Goal: Transaction & Acquisition: Purchase product/service

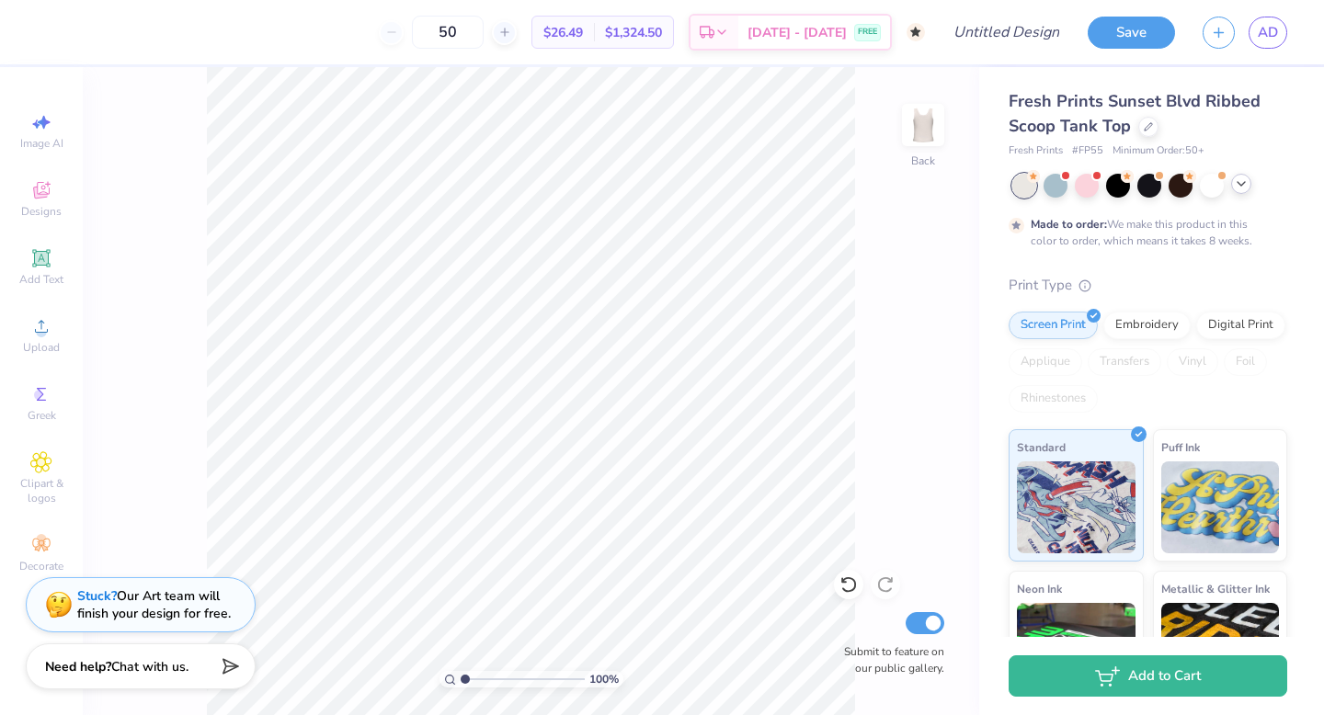
click at [773, 182] on polyline at bounding box center [1241, 184] width 7 height 4
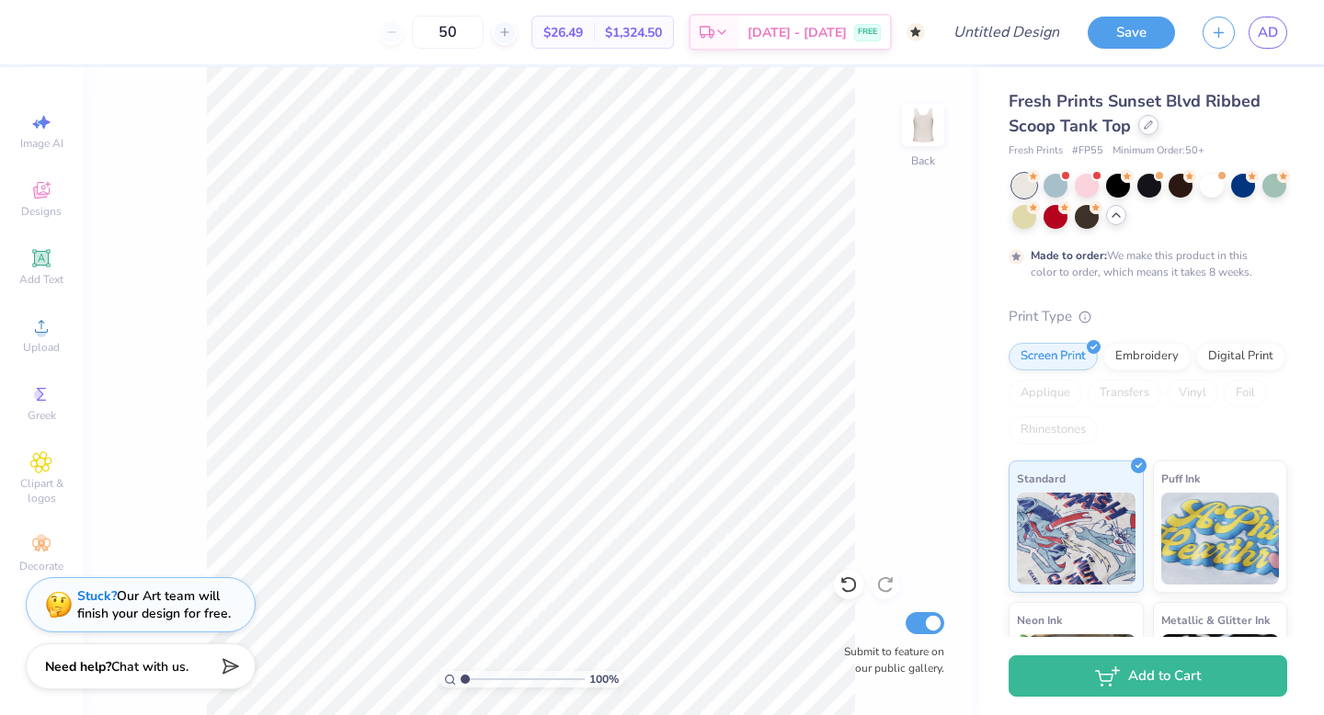
click at [773, 132] on div at bounding box center [1148, 125] width 20 height 20
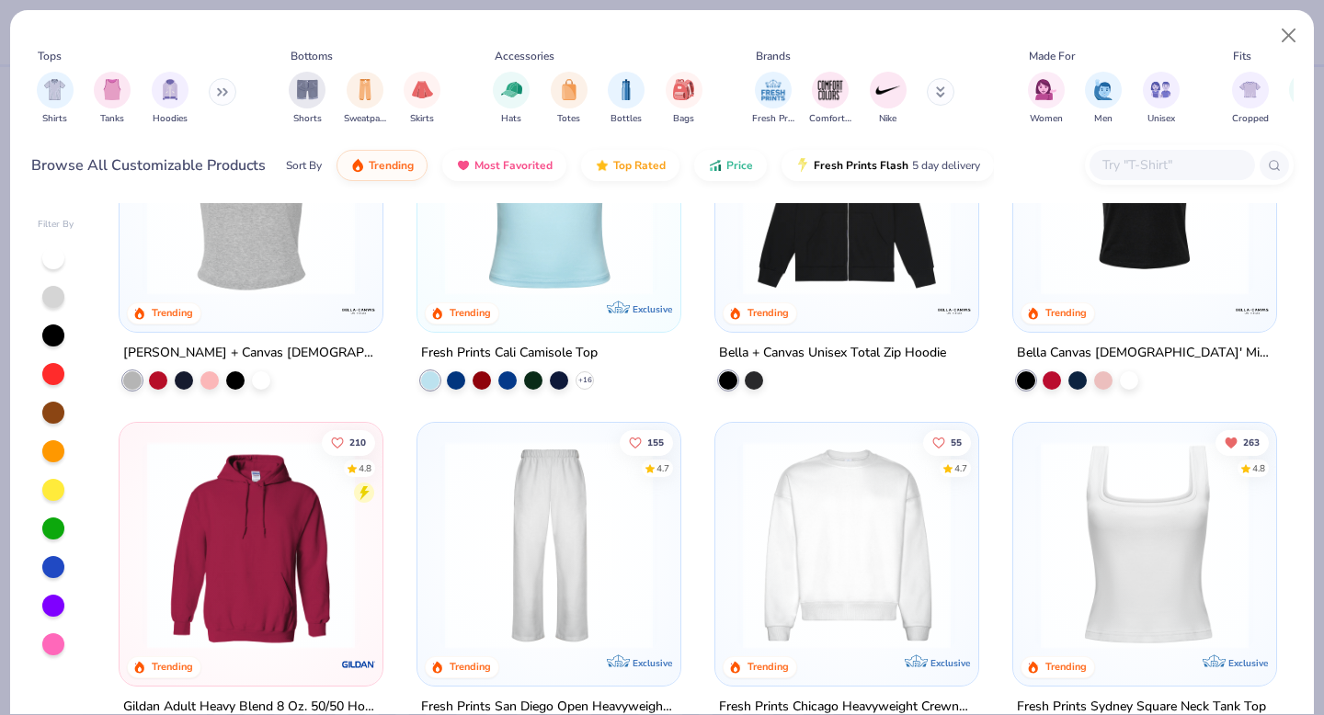
scroll to position [499, 0]
click at [591, 293] on div at bounding box center [549, 194] width 245 height 235
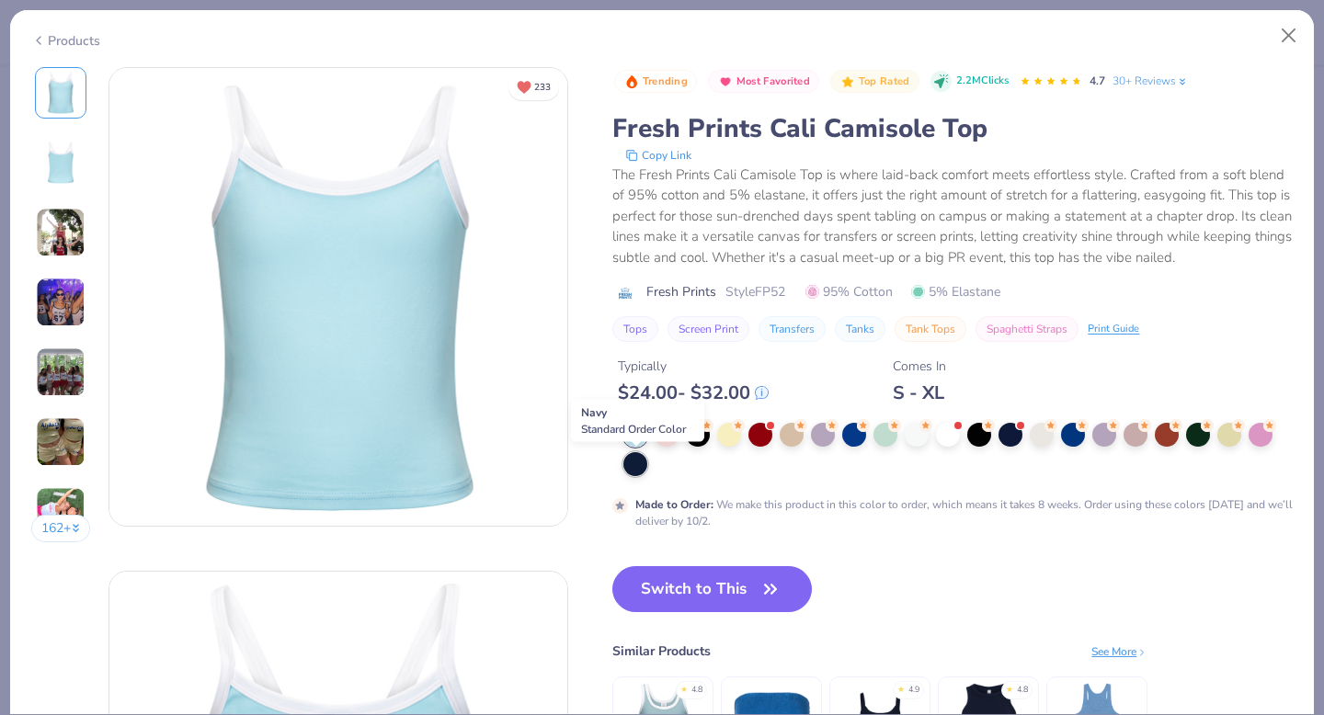
click at [642, 467] on div at bounding box center [635, 464] width 24 height 24
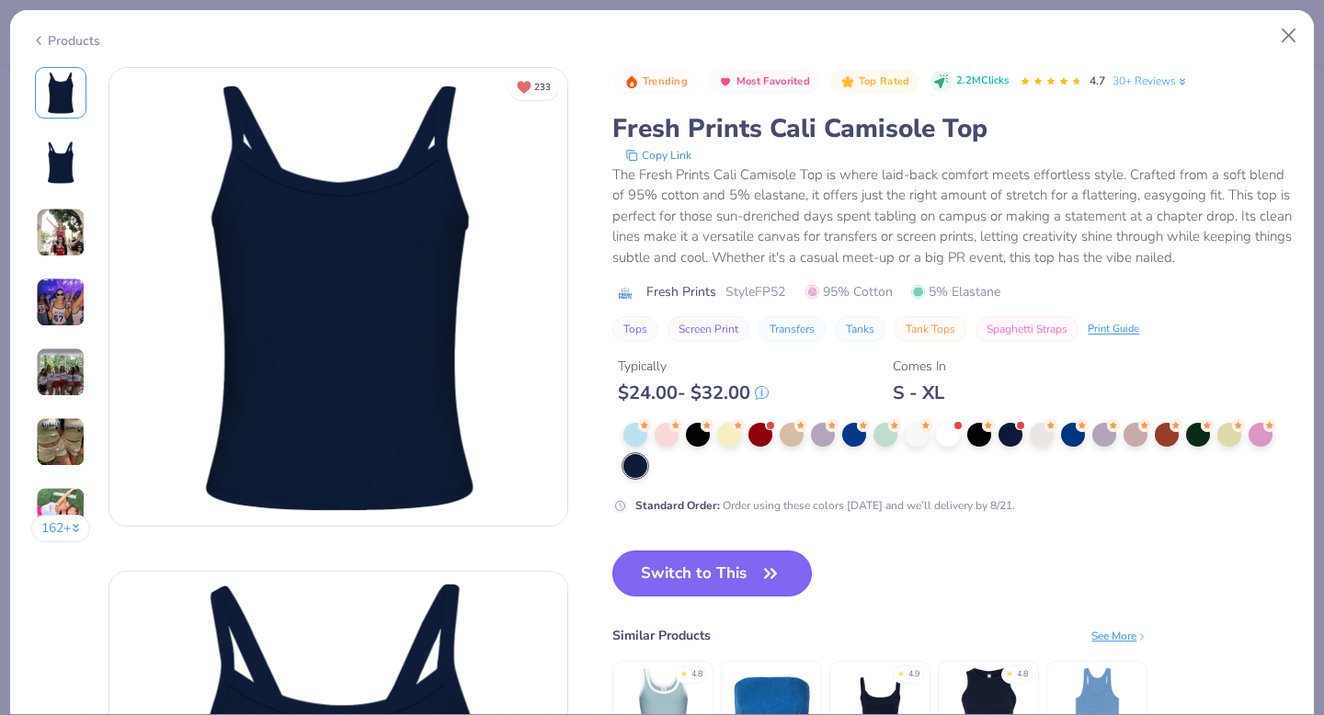
click at [723, 579] on button "Switch to This" at bounding box center [712, 574] width 200 height 46
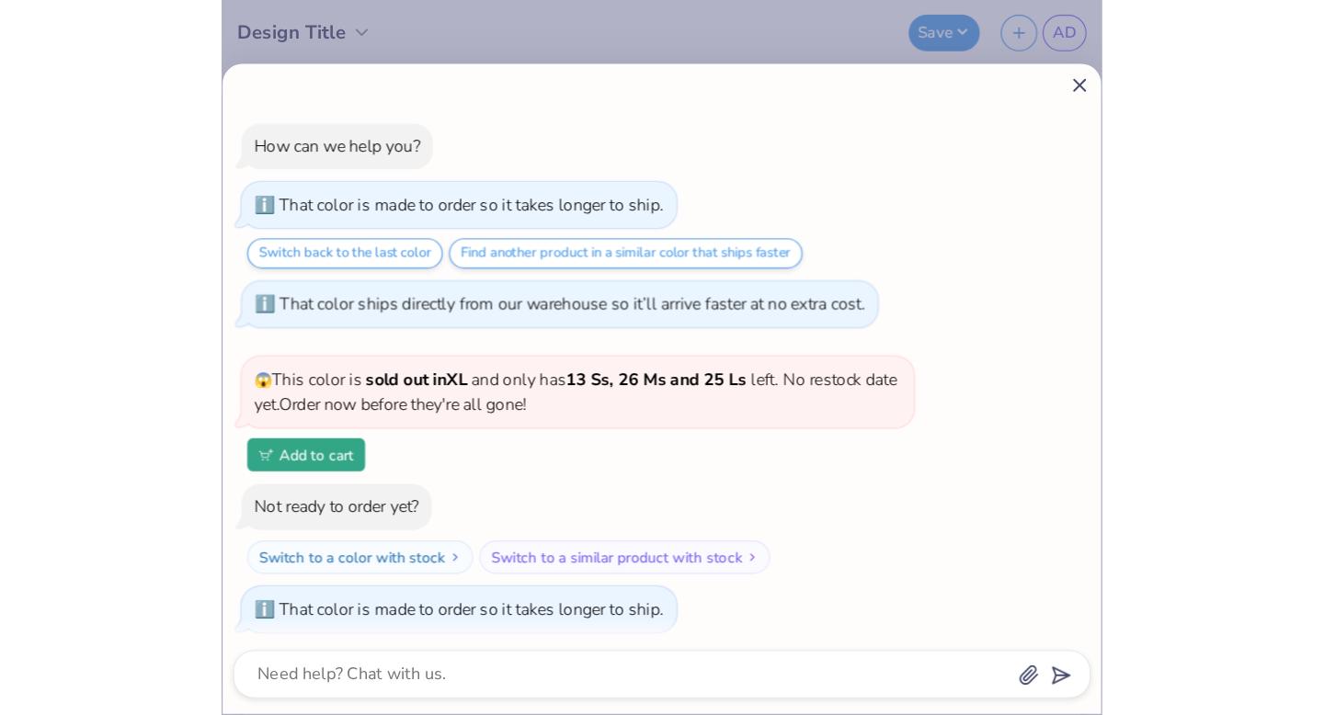
scroll to position [1064, 0]
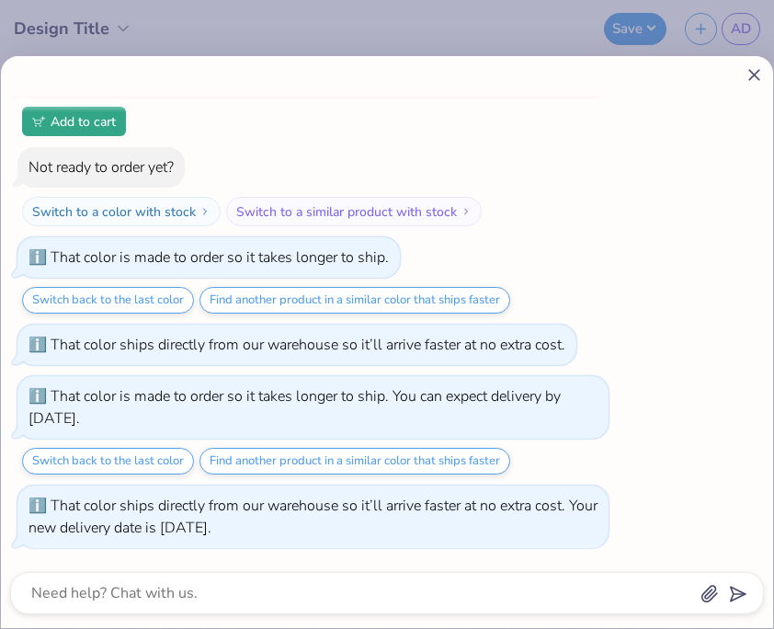
click at [755, 69] on icon at bounding box center [754, 74] width 19 height 19
type textarea "x"
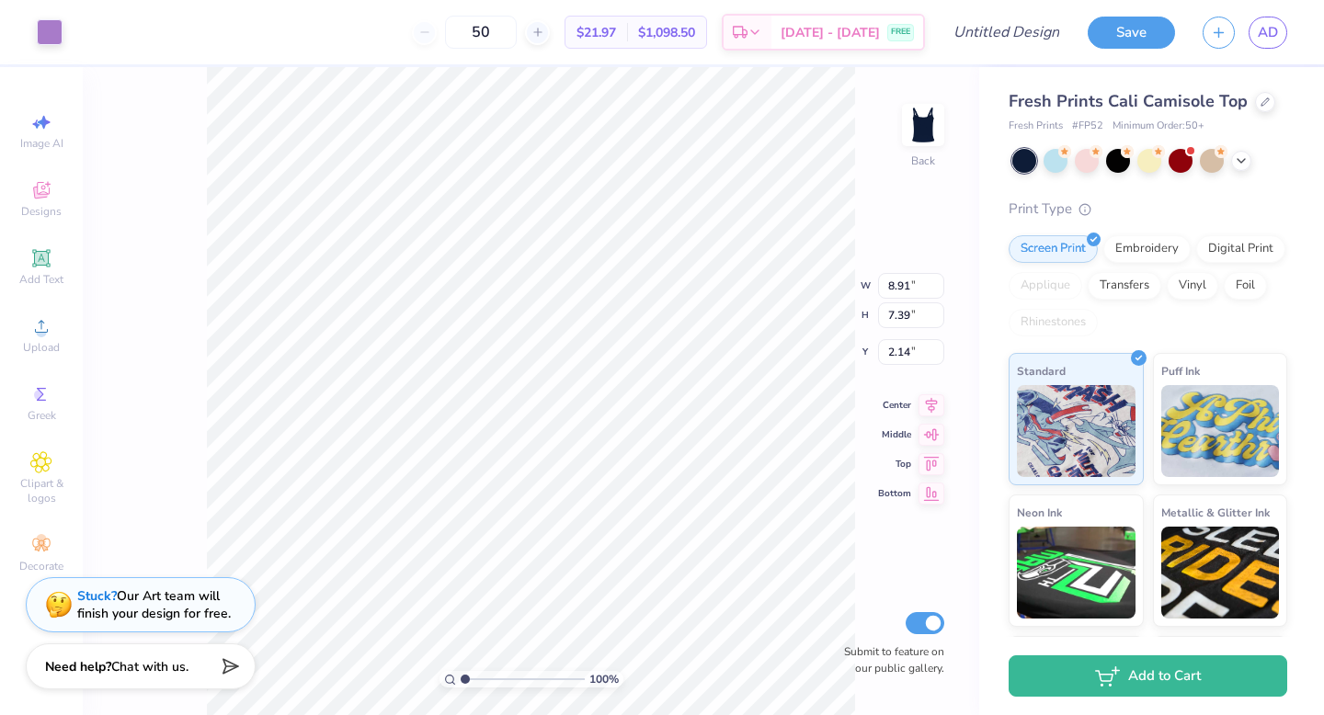
click at [44, 14] on div "Art colors" at bounding box center [31, 32] width 63 height 64
click at [56, 40] on div at bounding box center [50, 30] width 26 height 26
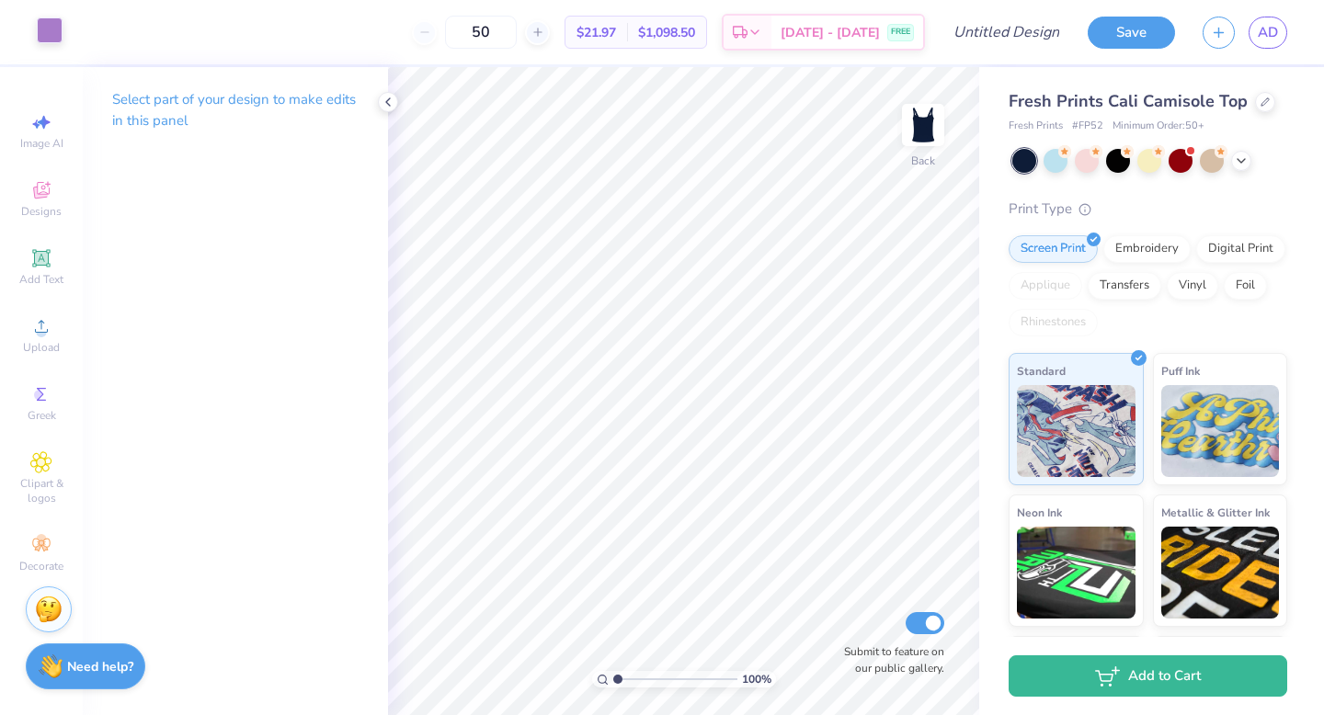
click at [51, 28] on div at bounding box center [50, 30] width 26 height 26
click at [54, 29] on div at bounding box center [50, 30] width 26 height 26
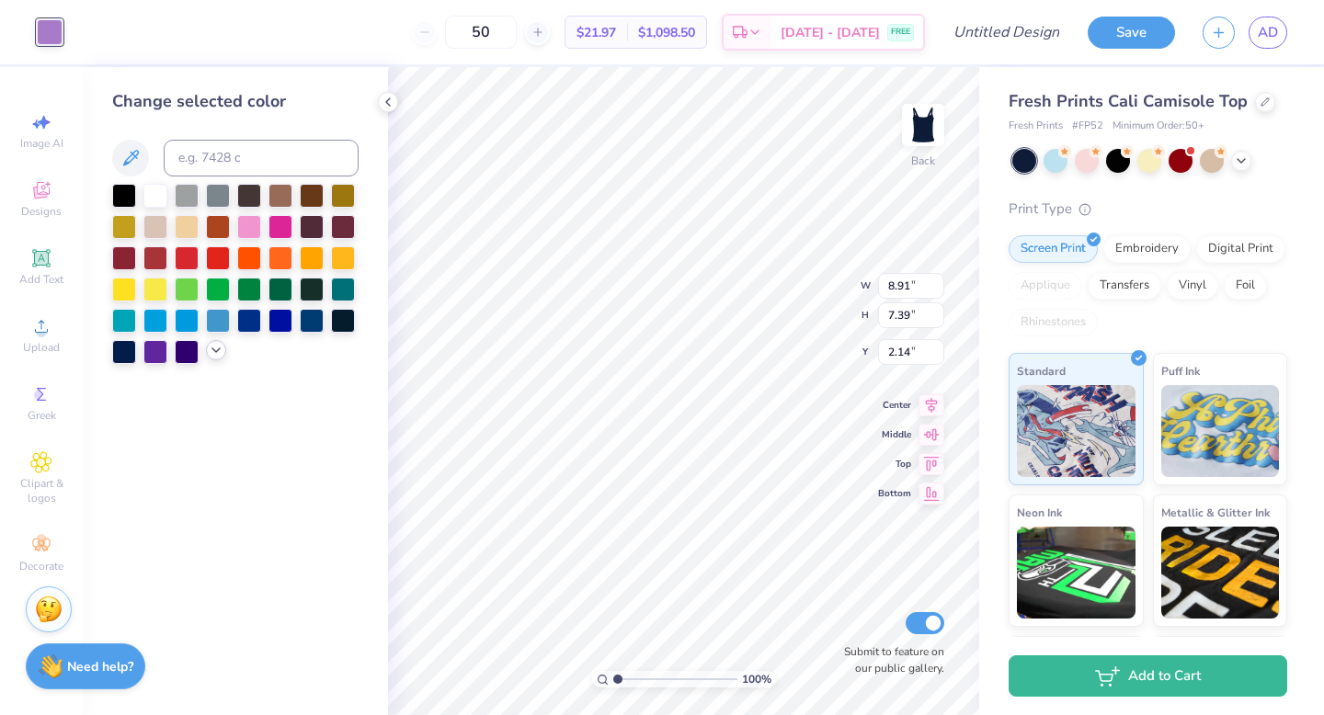
click at [216, 356] on icon at bounding box center [216, 350] width 15 height 15
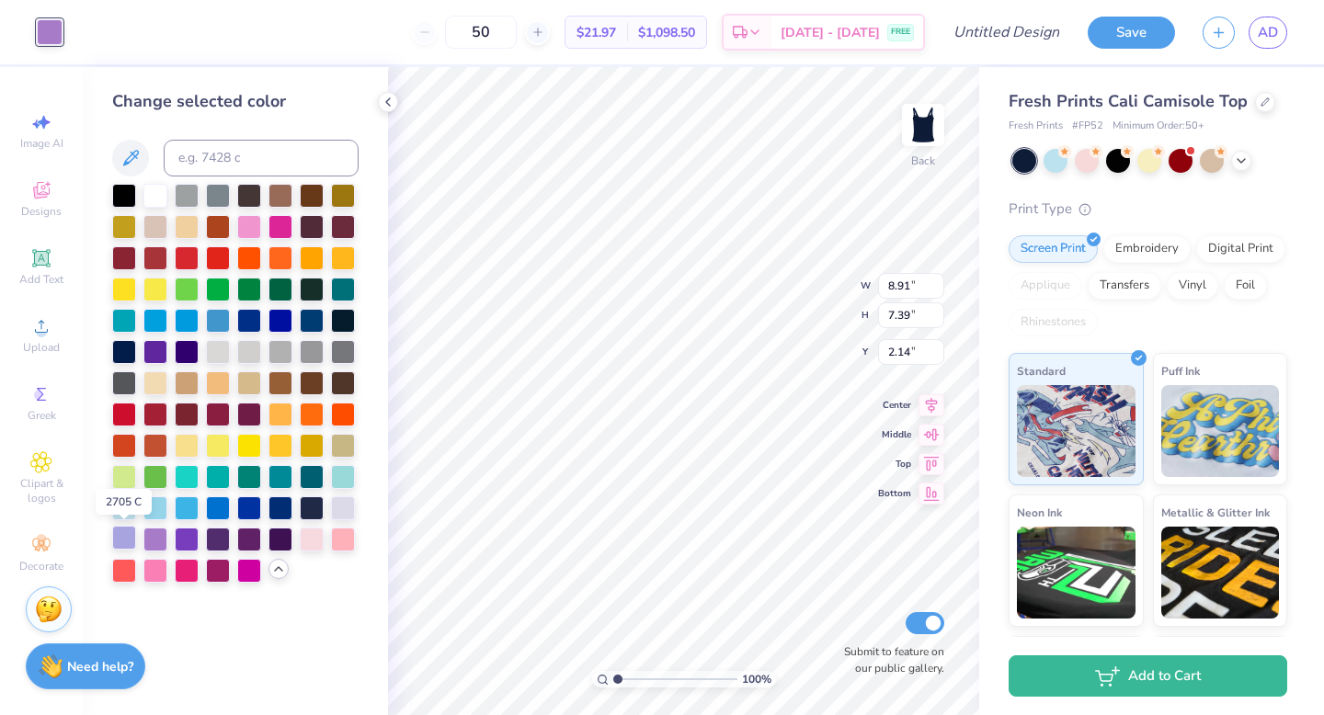
click at [128, 542] on div at bounding box center [124, 538] width 24 height 24
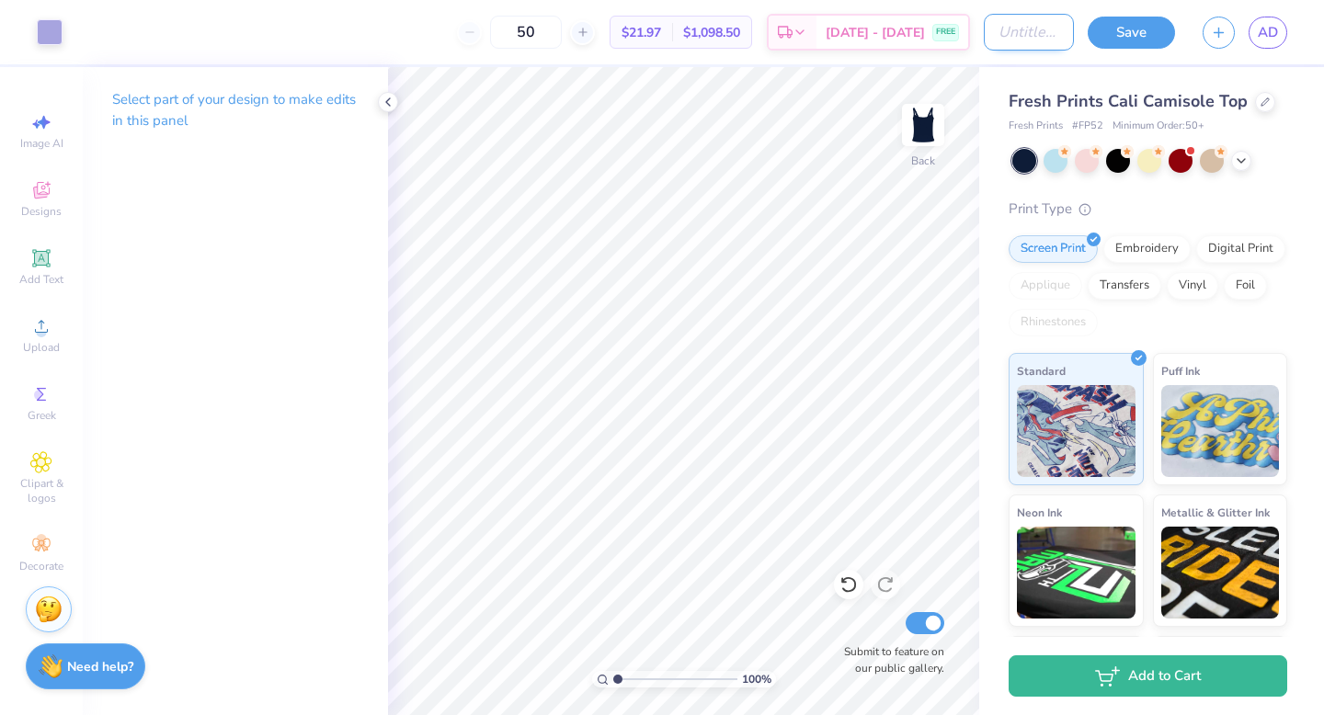
click at [773, 31] on input "Design Title" at bounding box center [1029, 32] width 90 height 37
type input "V"
type input "Fall Recruitment tank"
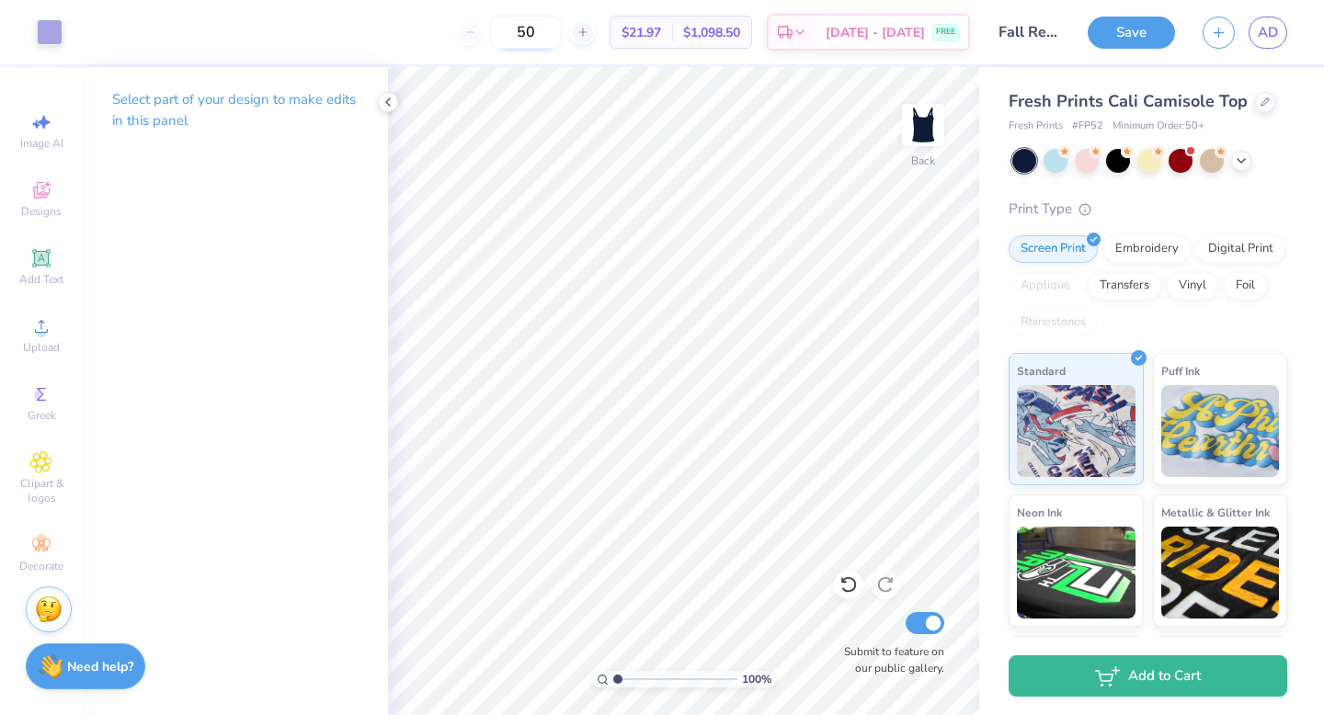
click at [562, 25] on input "50" at bounding box center [526, 32] width 72 height 33
type input "5"
type input "50"
click at [642, 71] on body "Art colors 50 $18.66 Per Item $9,983.10 Total Est. Delivery [DATE] - [DATE] FRE…" at bounding box center [662, 357] width 1324 height 715
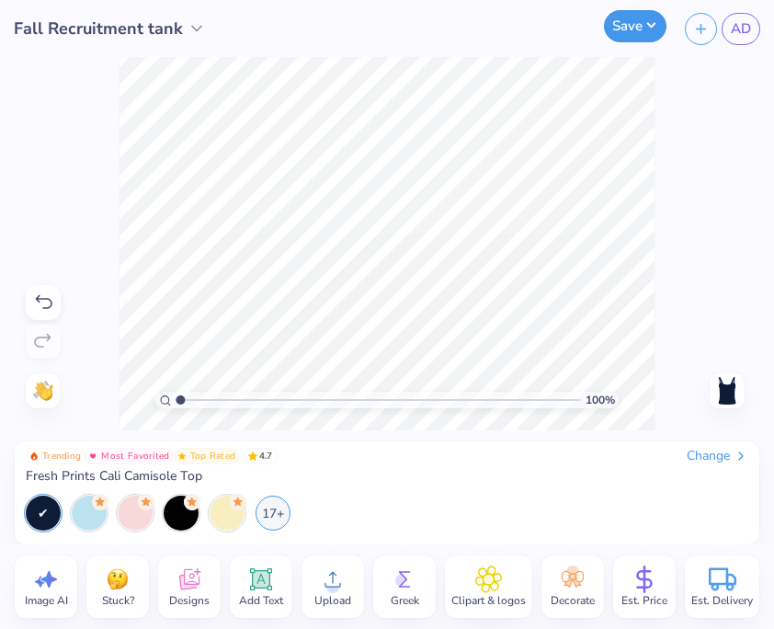
click at [638, 28] on button "Save" at bounding box center [635, 26] width 63 height 32
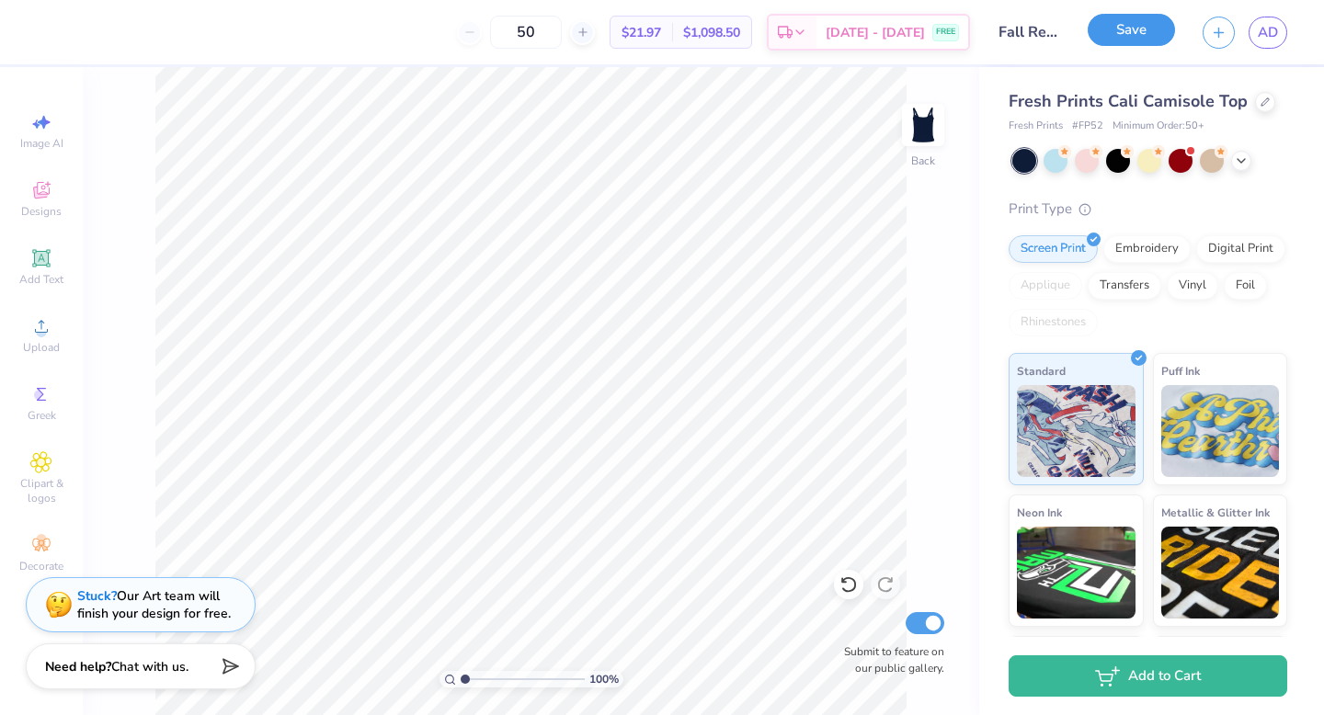
click at [773, 42] on button "Save" at bounding box center [1131, 30] width 87 height 32
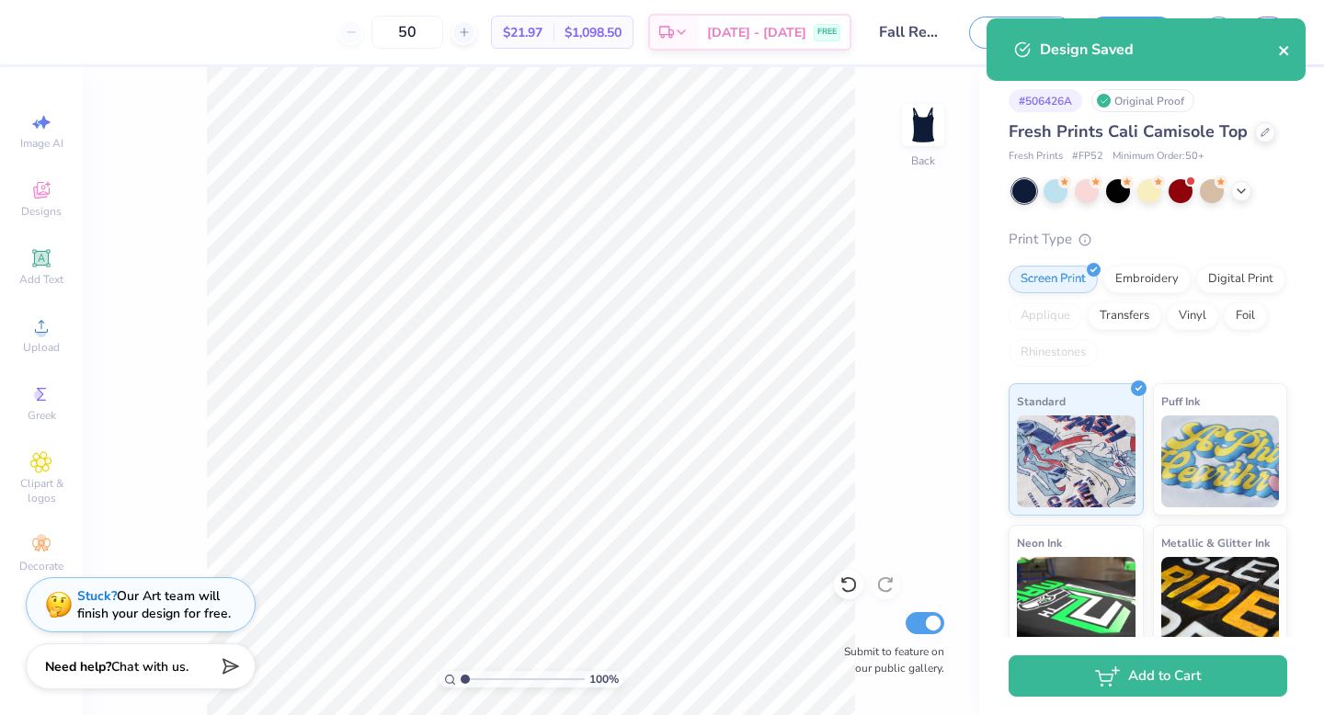
click at [773, 48] on icon "close" at bounding box center [1284, 50] width 13 height 15
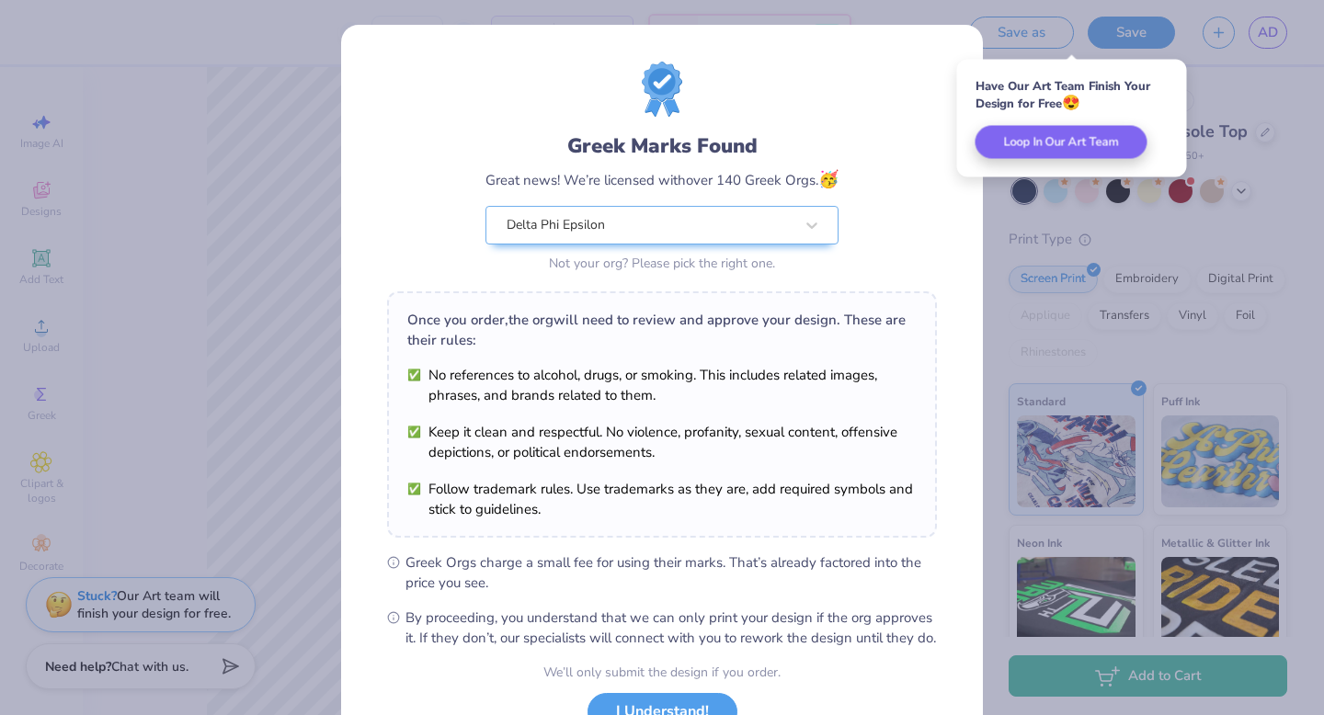
scroll to position [145, 0]
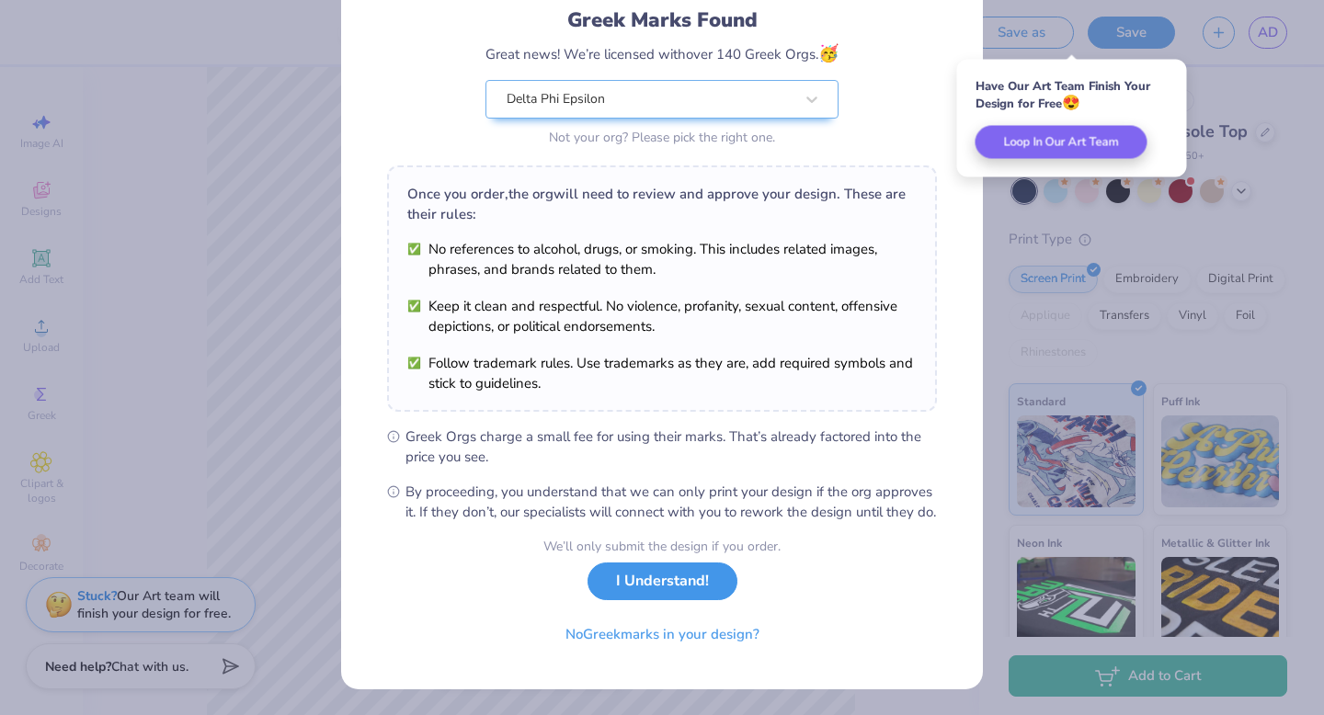
click at [657, 588] on button "I Understand!" at bounding box center [663, 582] width 150 height 38
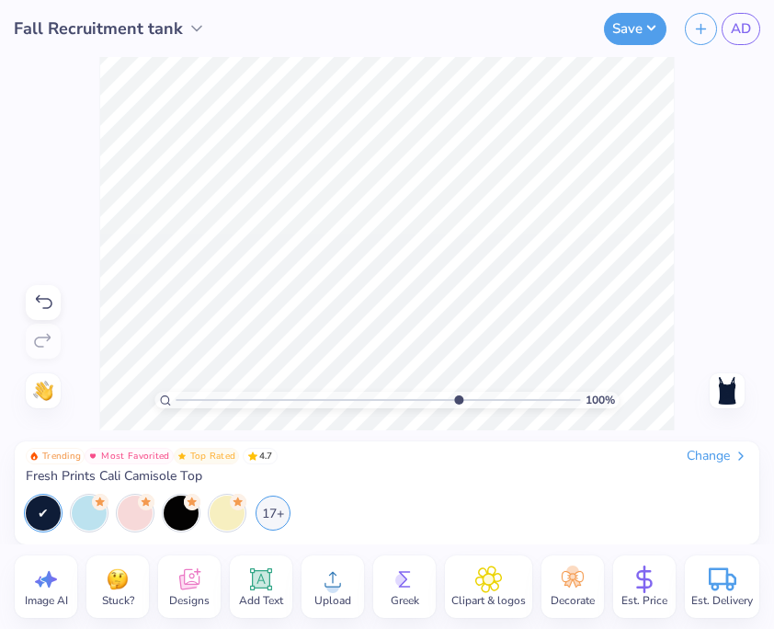
click at [455, 401] on input "range" at bounding box center [378, 400] width 405 height 17
drag, startPoint x: 455, startPoint y: 403, endPoint x: 250, endPoint y: 403, distance: 205.1
click at [250, 403] on input "range" at bounding box center [378, 400] width 405 height 17
drag, startPoint x: 248, startPoint y: 399, endPoint x: 176, endPoint y: 399, distance: 72.6
type input "1"
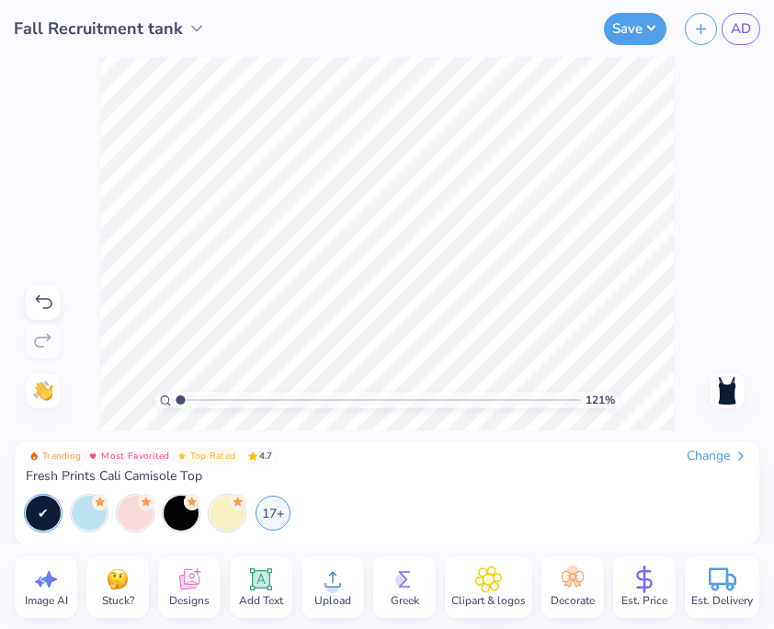
click at [176, 399] on input "range" at bounding box center [378, 400] width 405 height 17
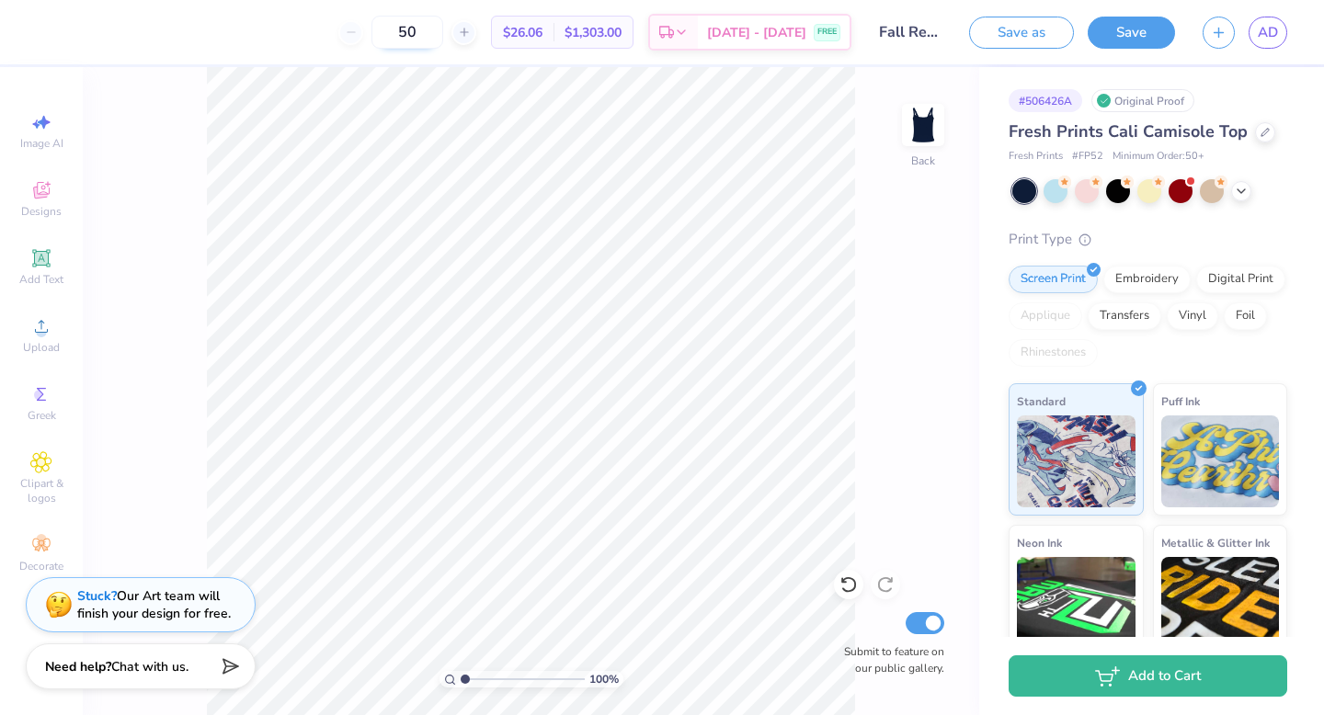
click at [443, 31] on input "50" at bounding box center [408, 32] width 72 height 33
type input "5"
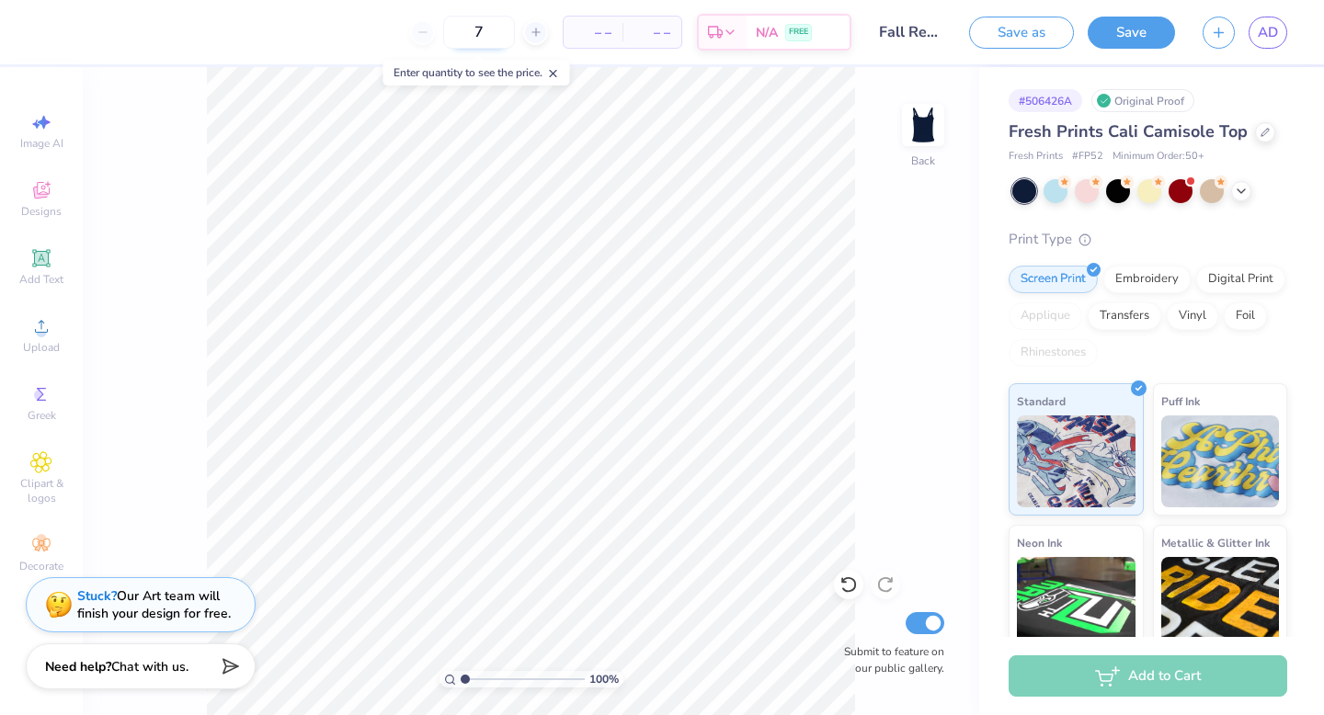
type input "73"
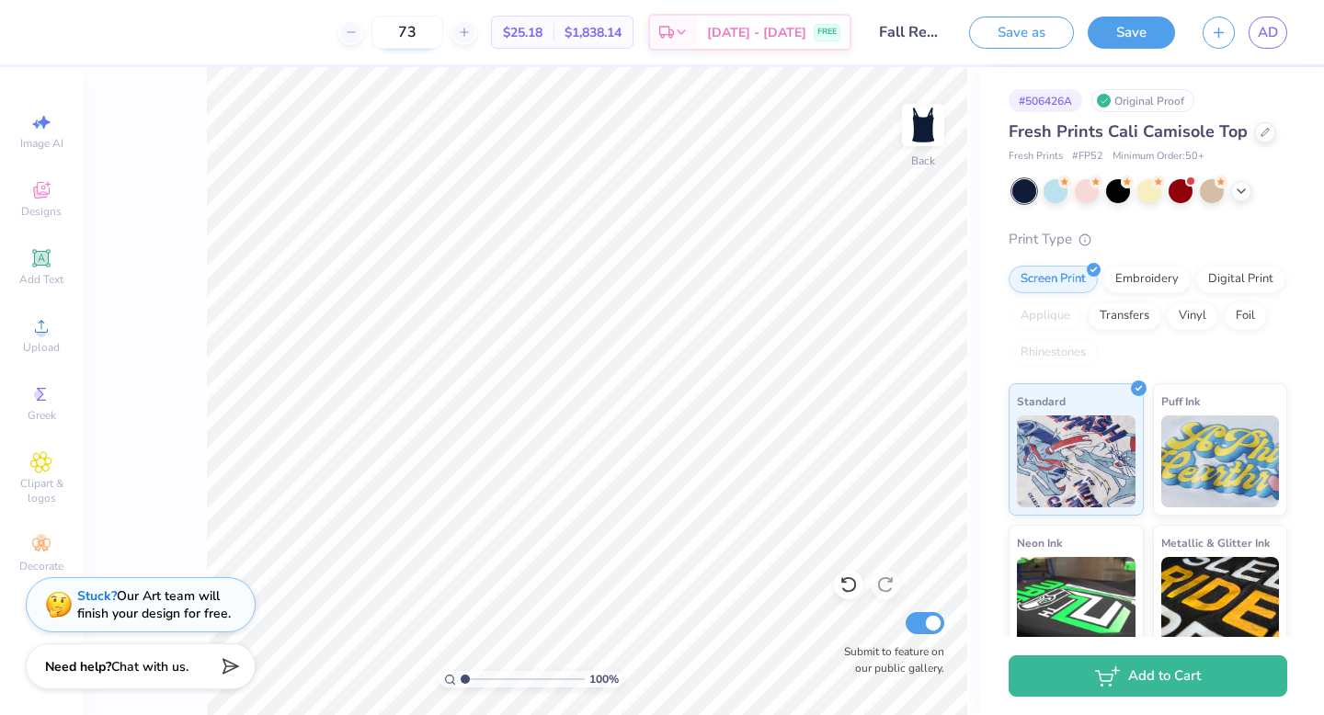
click at [443, 28] on input "73" at bounding box center [408, 32] width 72 height 33
type input "7"
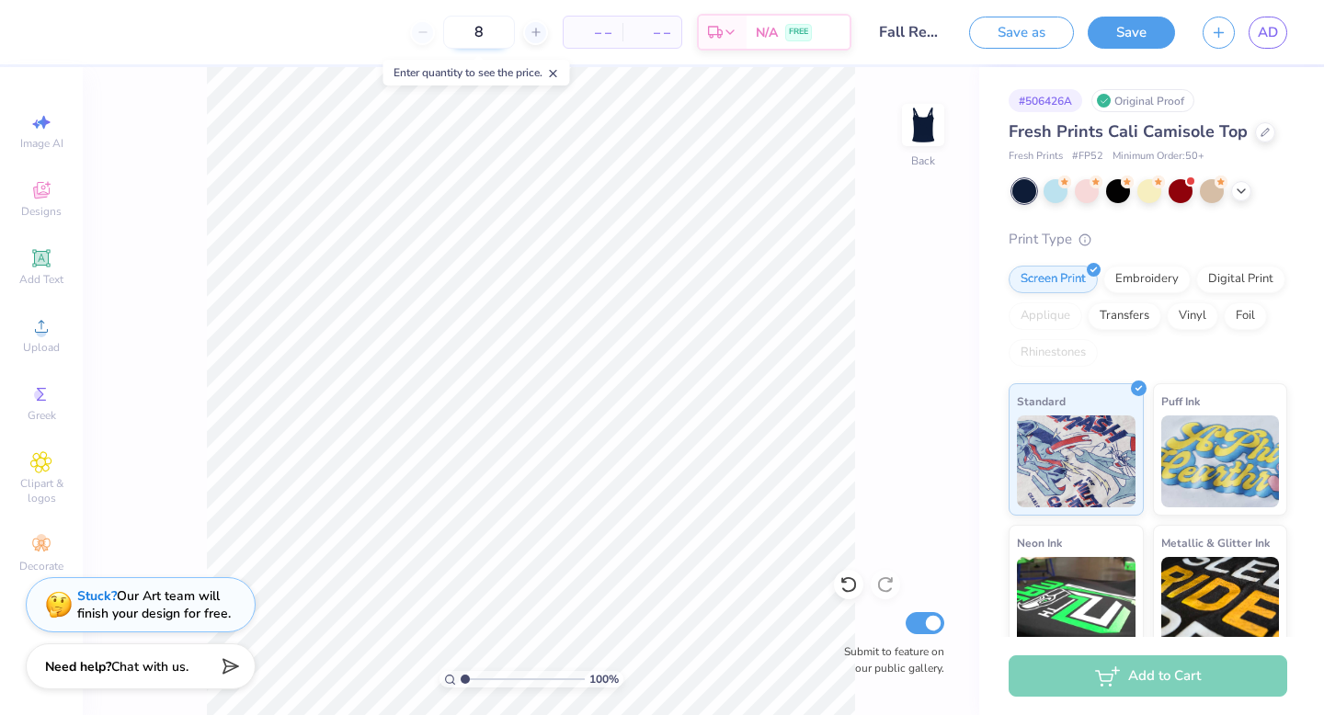
type input "81"
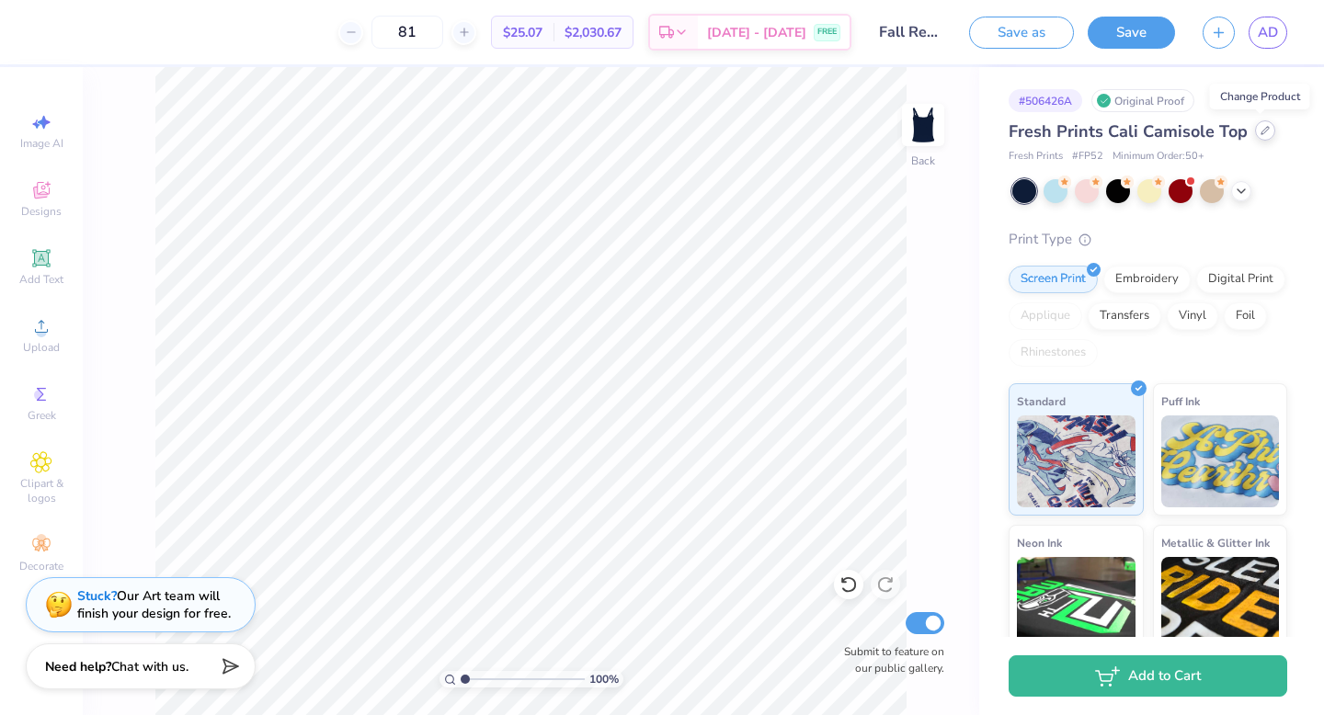
click at [773, 131] on icon at bounding box center [1265, 130] width 9 height 9
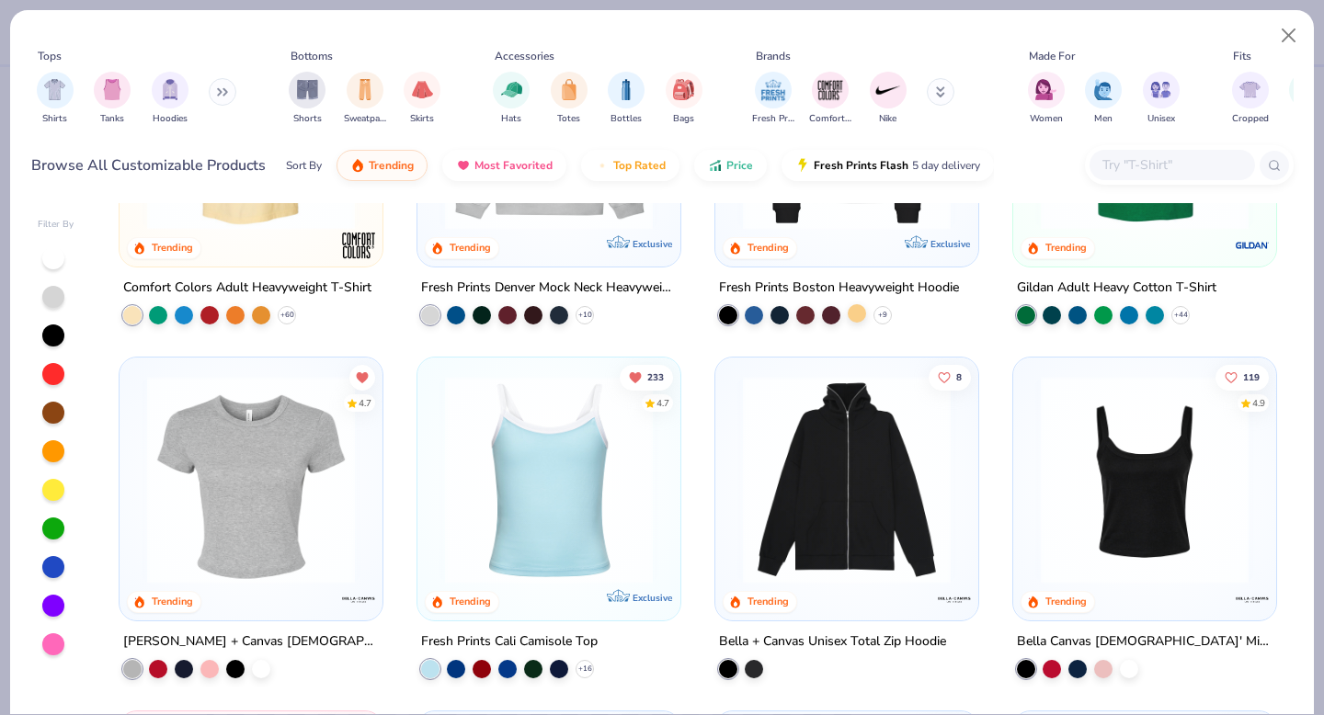
scroll to position [261, 0]
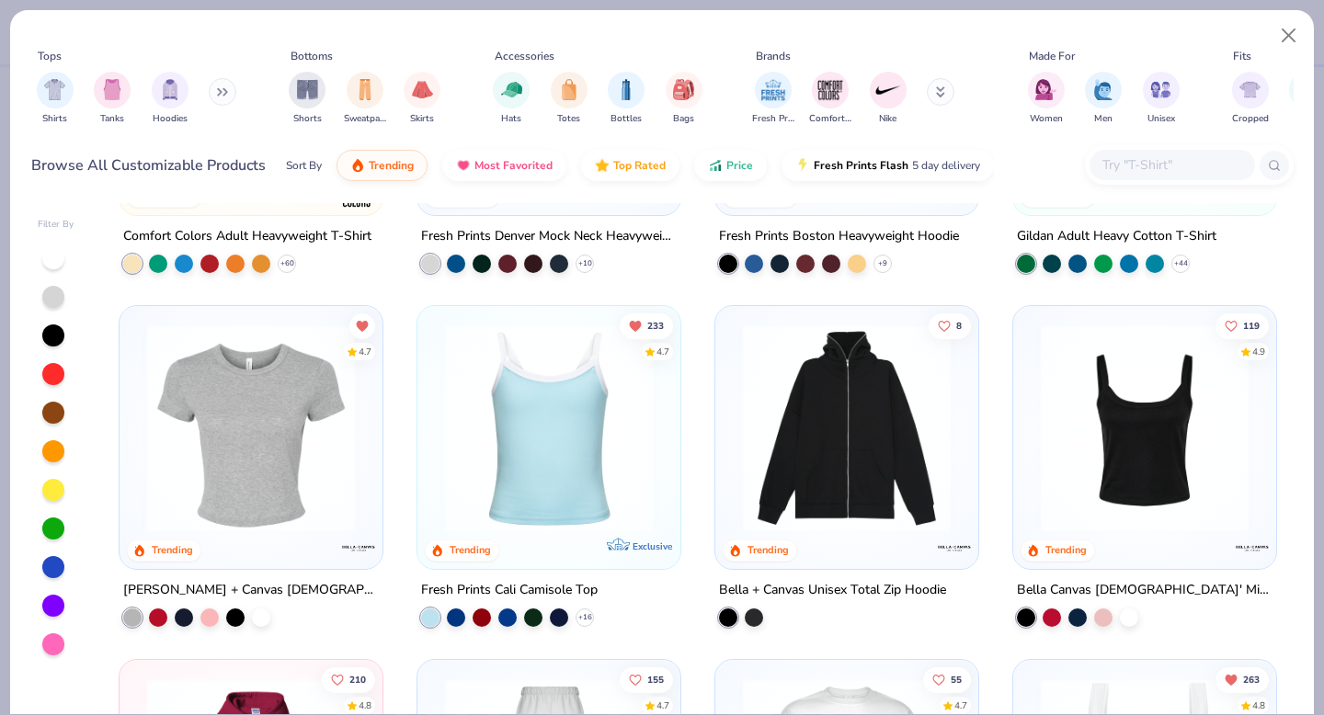
click at [595, 423] on img at bounding box center [549, 429] width 226 height 208
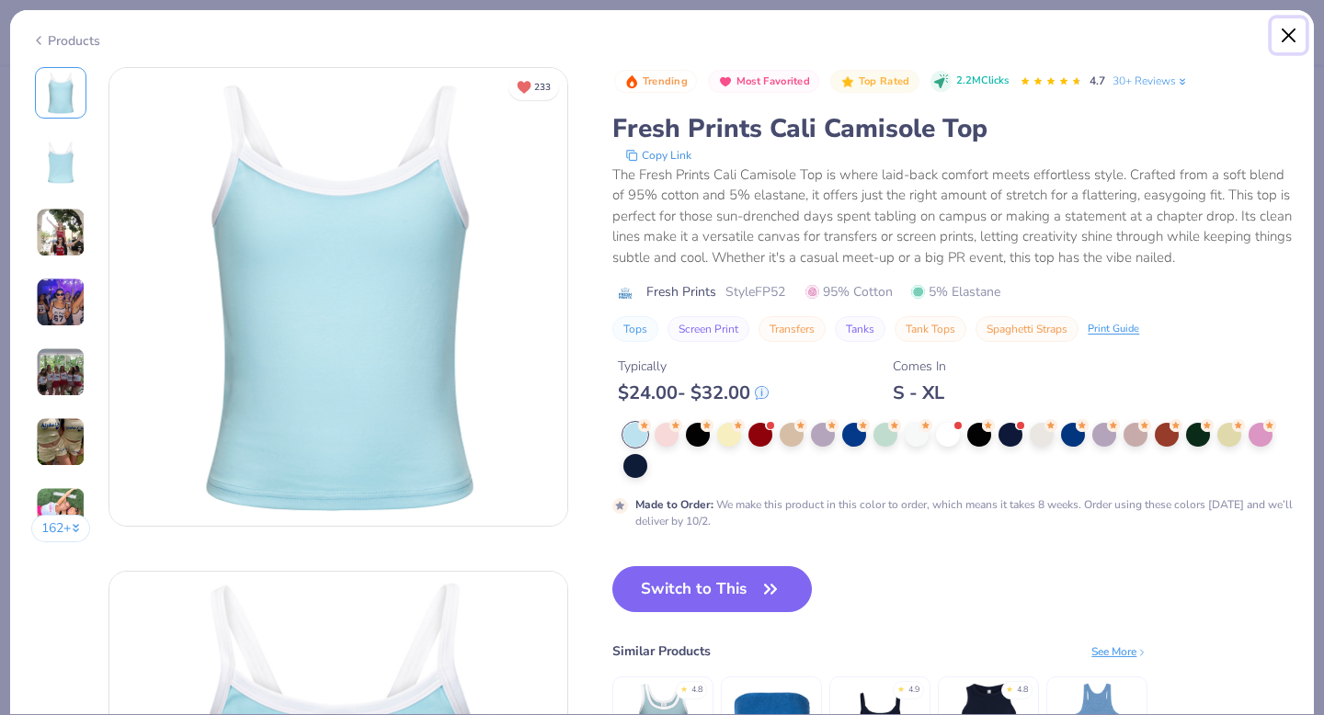
click at [773, 30] on button "Close" at bounding box center [1289, 35] width 35 height 35
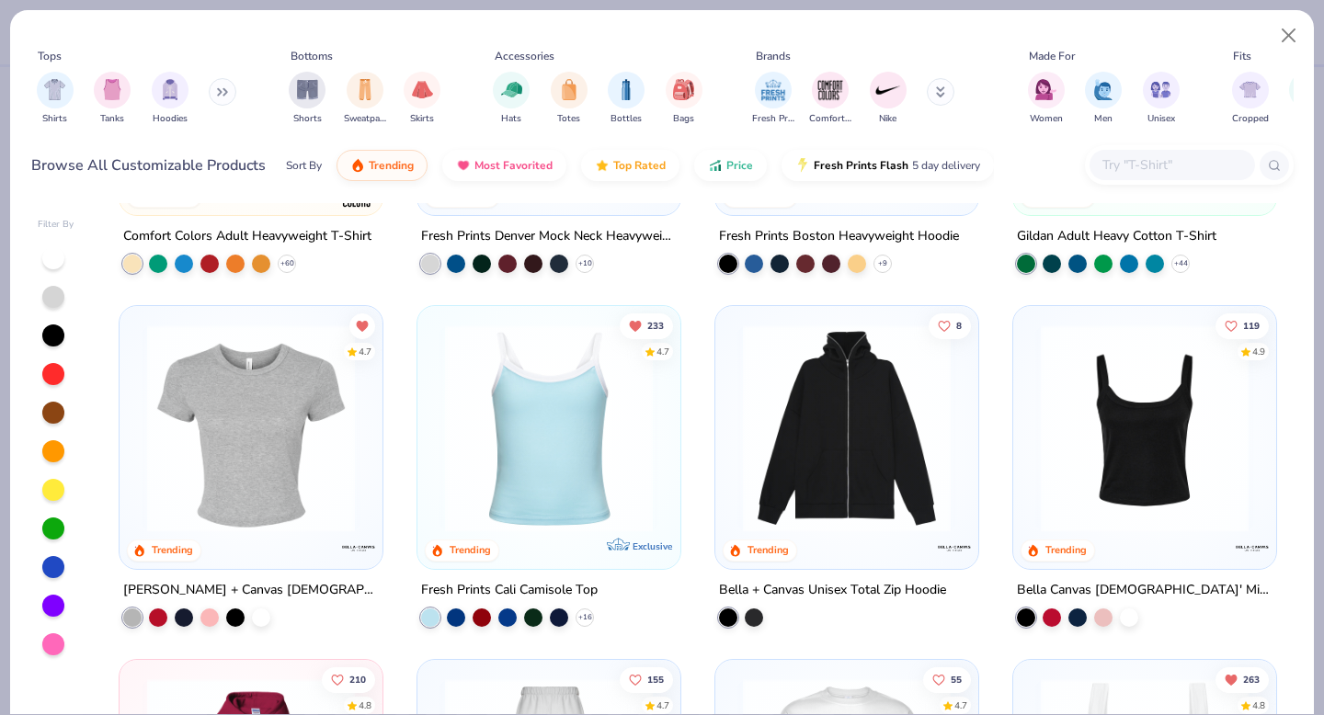
click at [481, 486] on img at bounding box center [549, 429] width 226 height 208
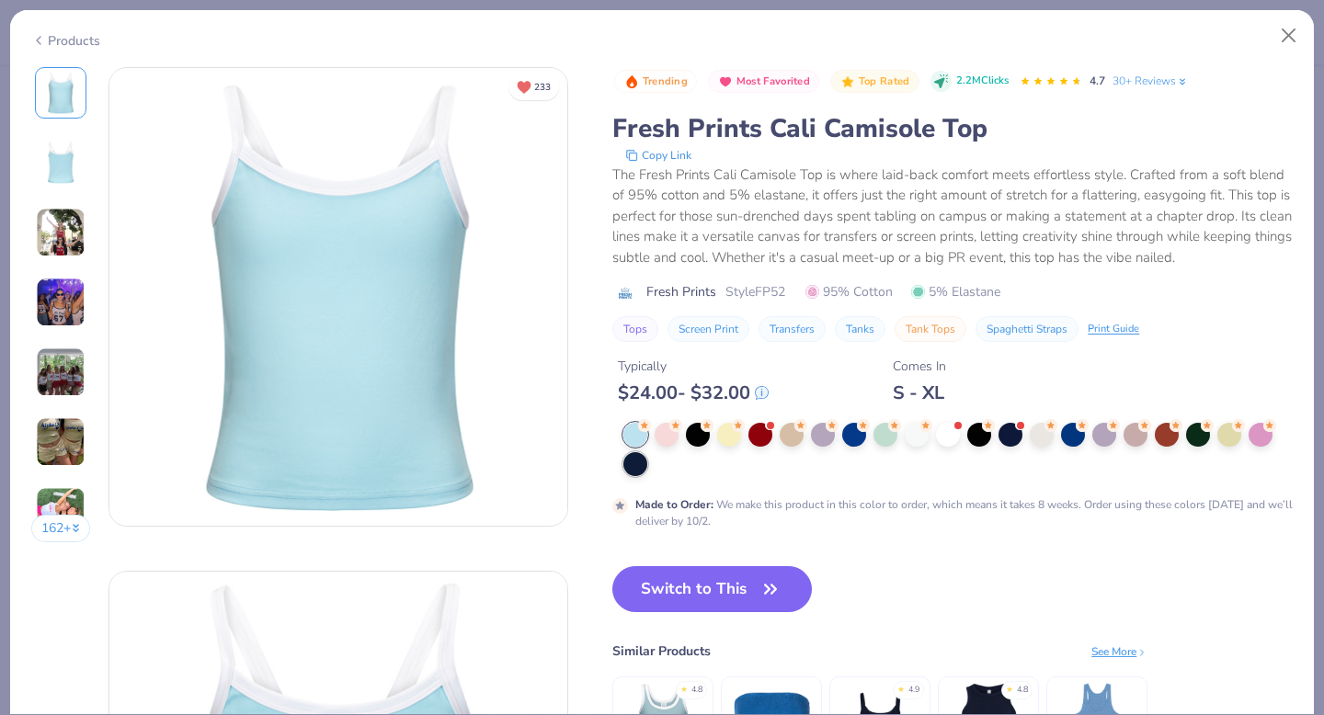
click at [642, 468] on div at bounding box center [635, 464] width 24 height 24
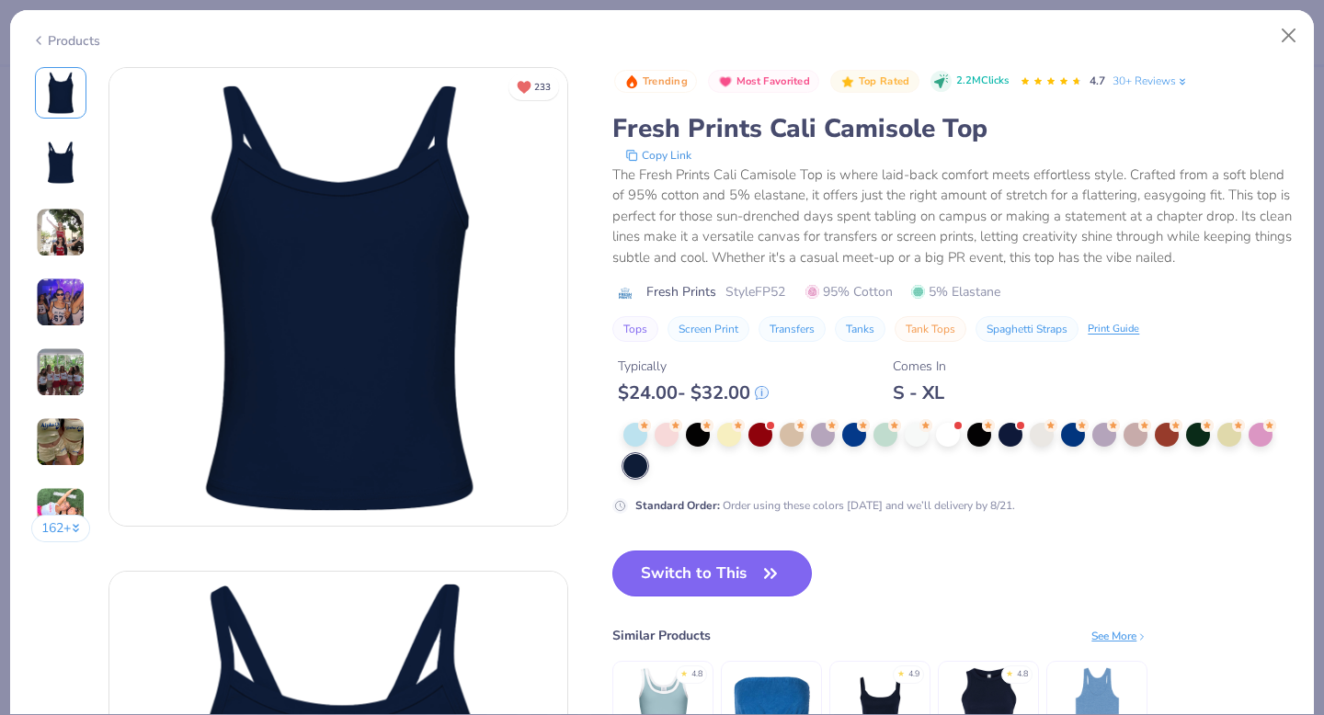
click at [722, 579] on button "Switch to This" at bounding box center [712, 574] width 200 height 46
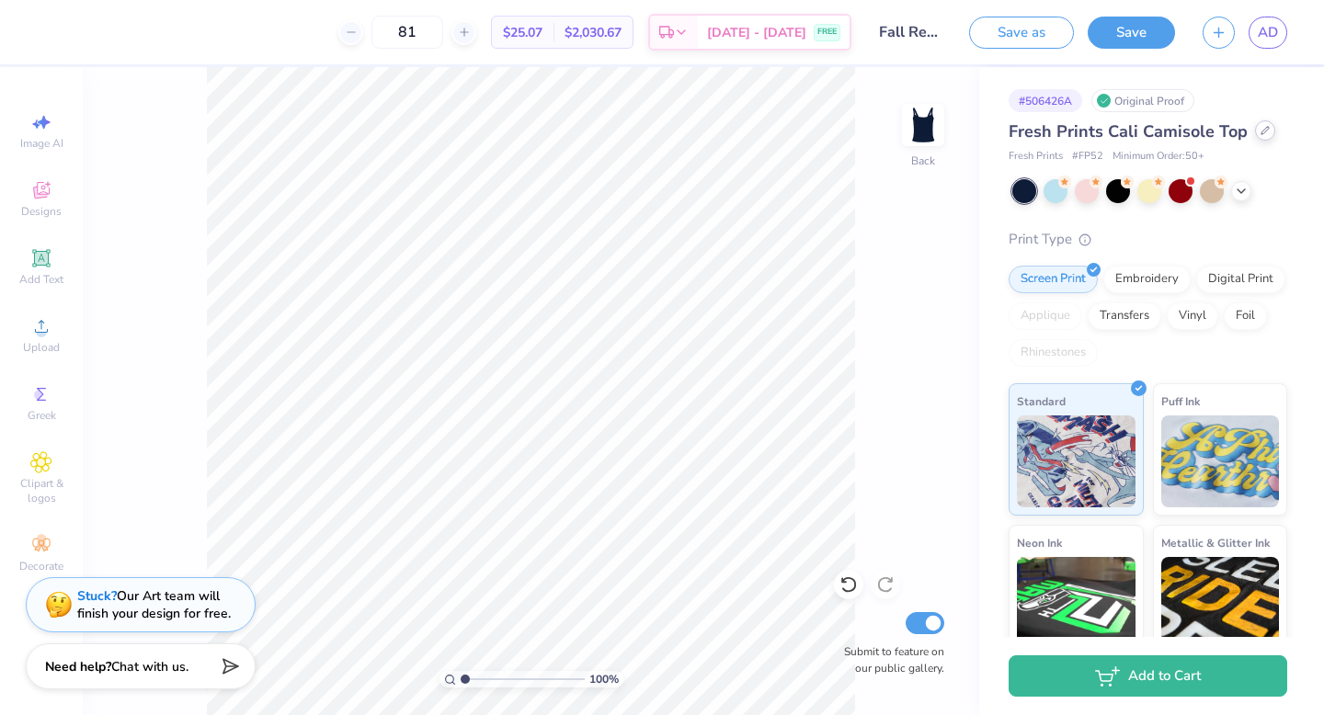
click at [773, 127] on icon at bounding box center [1265, 130] width 9 height 9
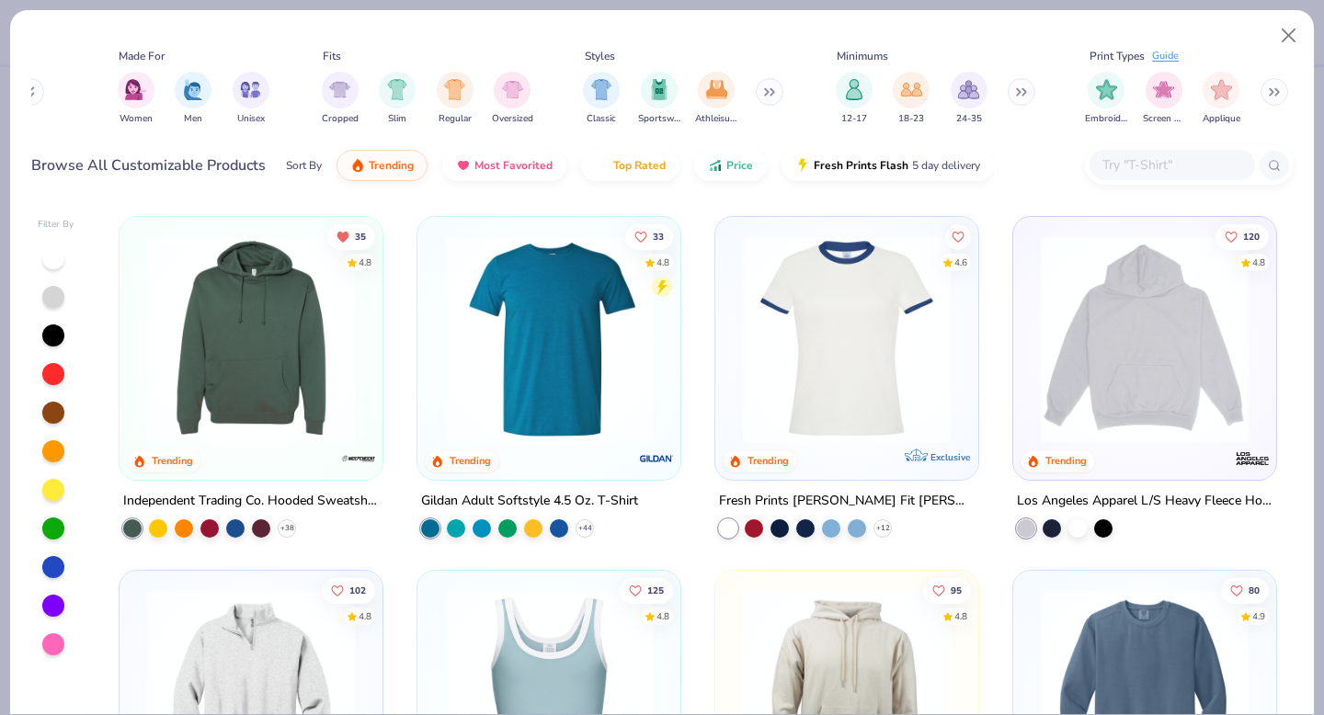
scroll to position [2668, 0]
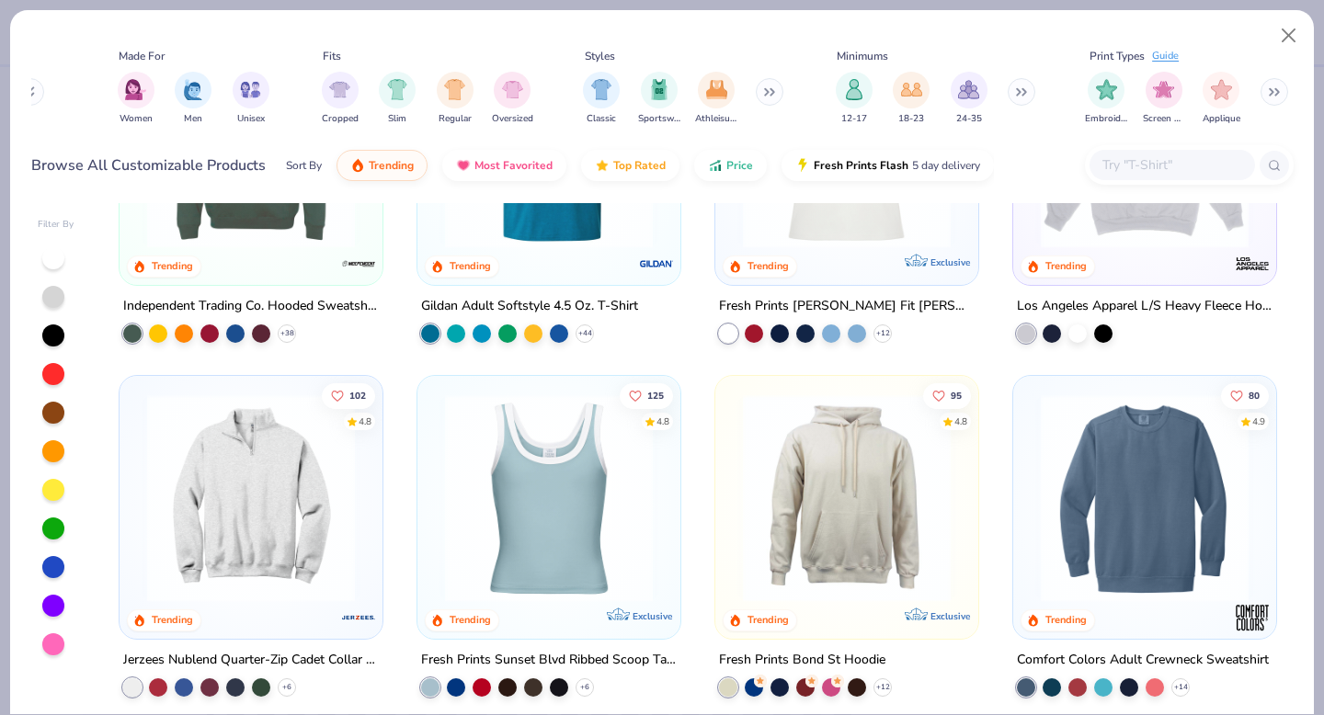
click at [643, 545] on img at bounding box center [549, 499] width 226 height 208
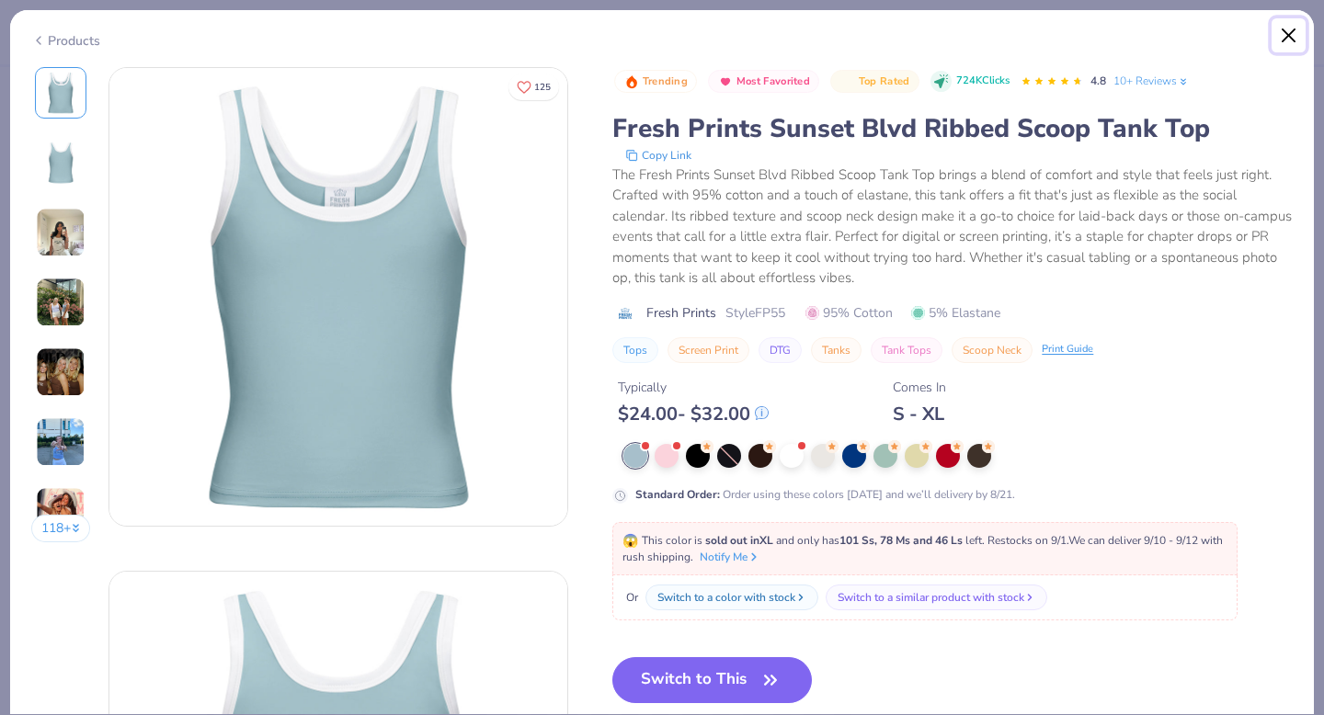
click at [773, 47] on button "Close" at bounding box center [1289, 35] width 35 height 35
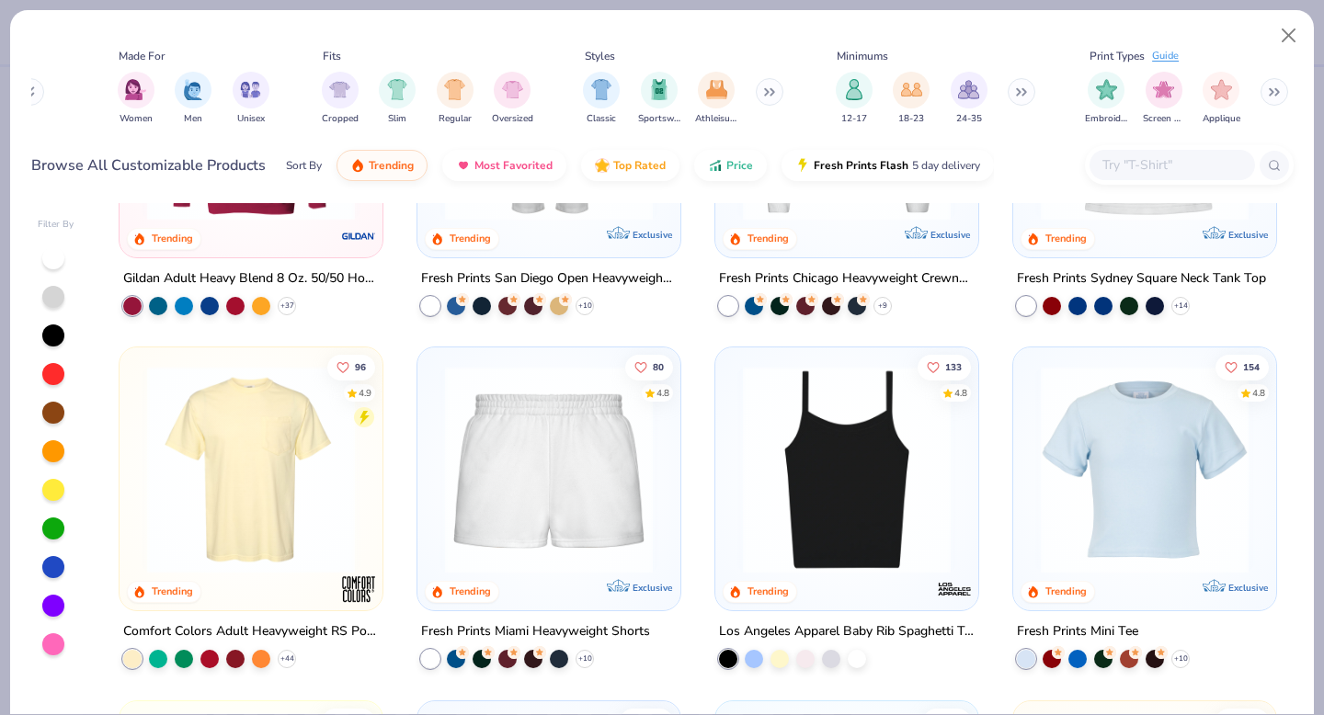
scroll to position [909, 0]
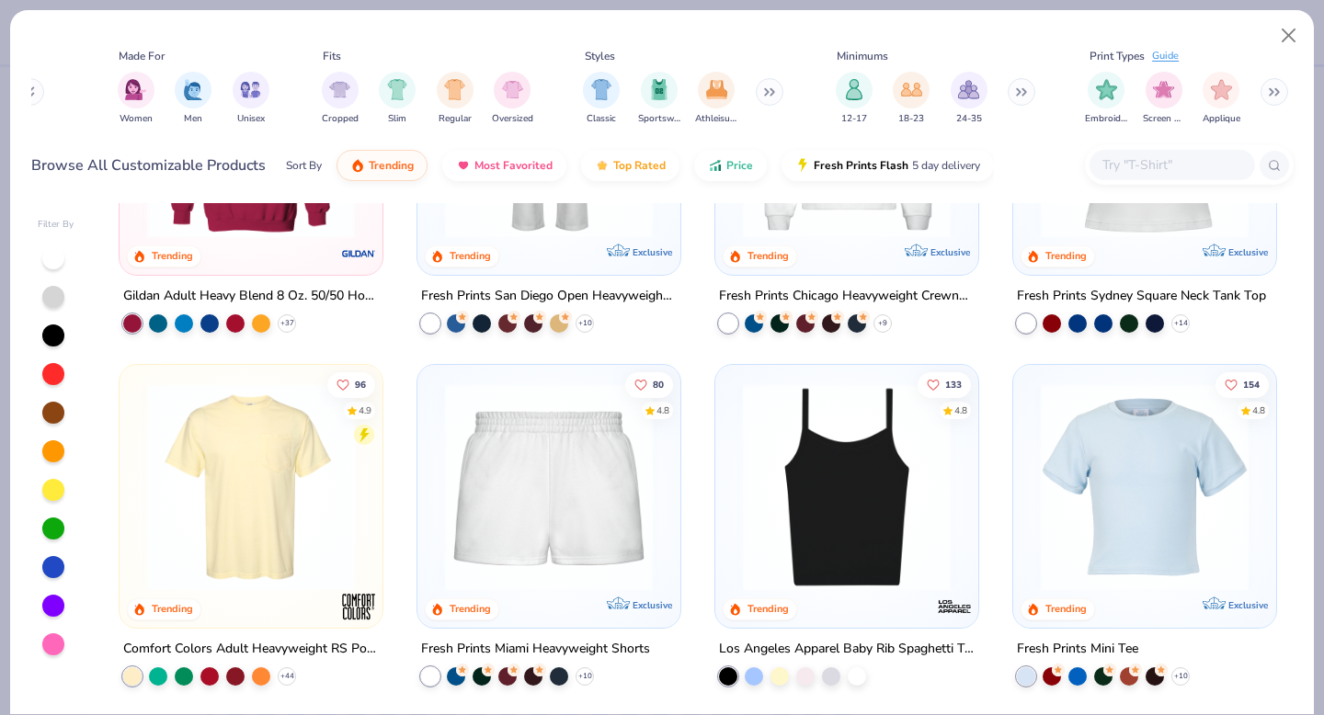
click at [773, 536] on img at bounding box center [847, 487] width 226 height 208
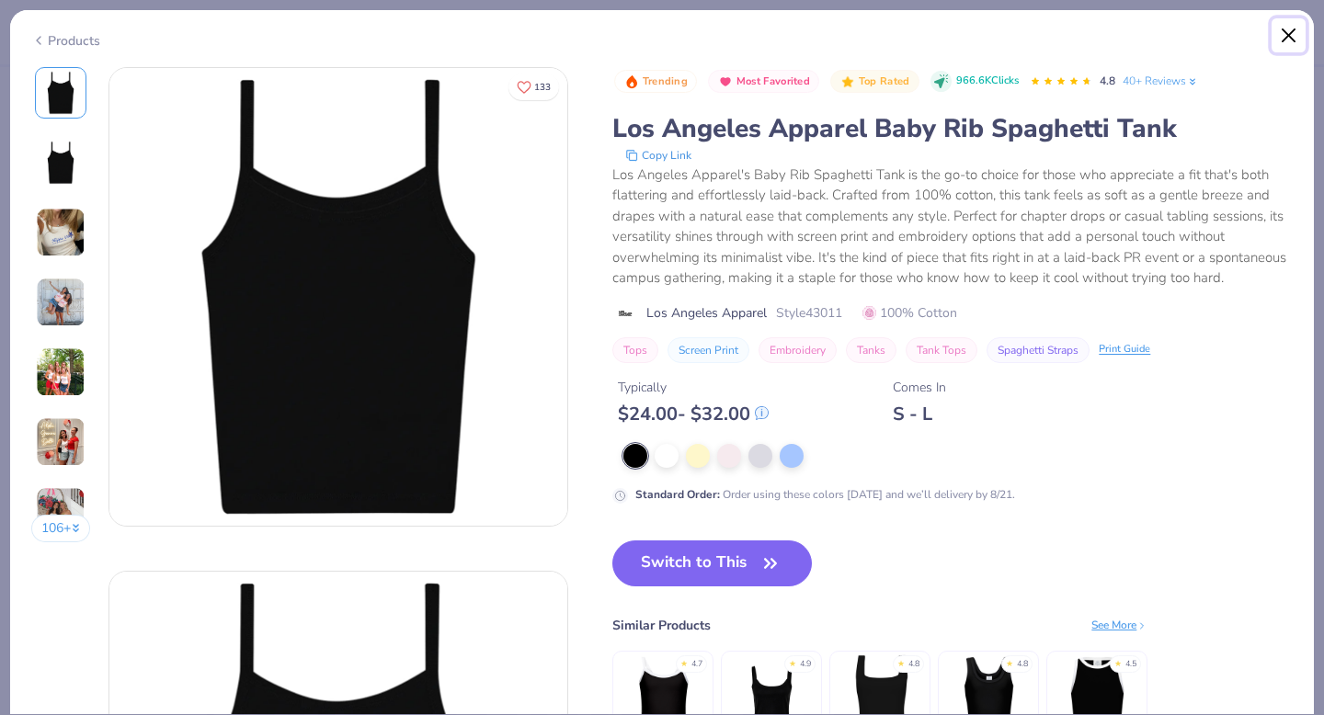
click at [773, 42] on button "Close" at bounding box center [1289, 35] width 35 height 35
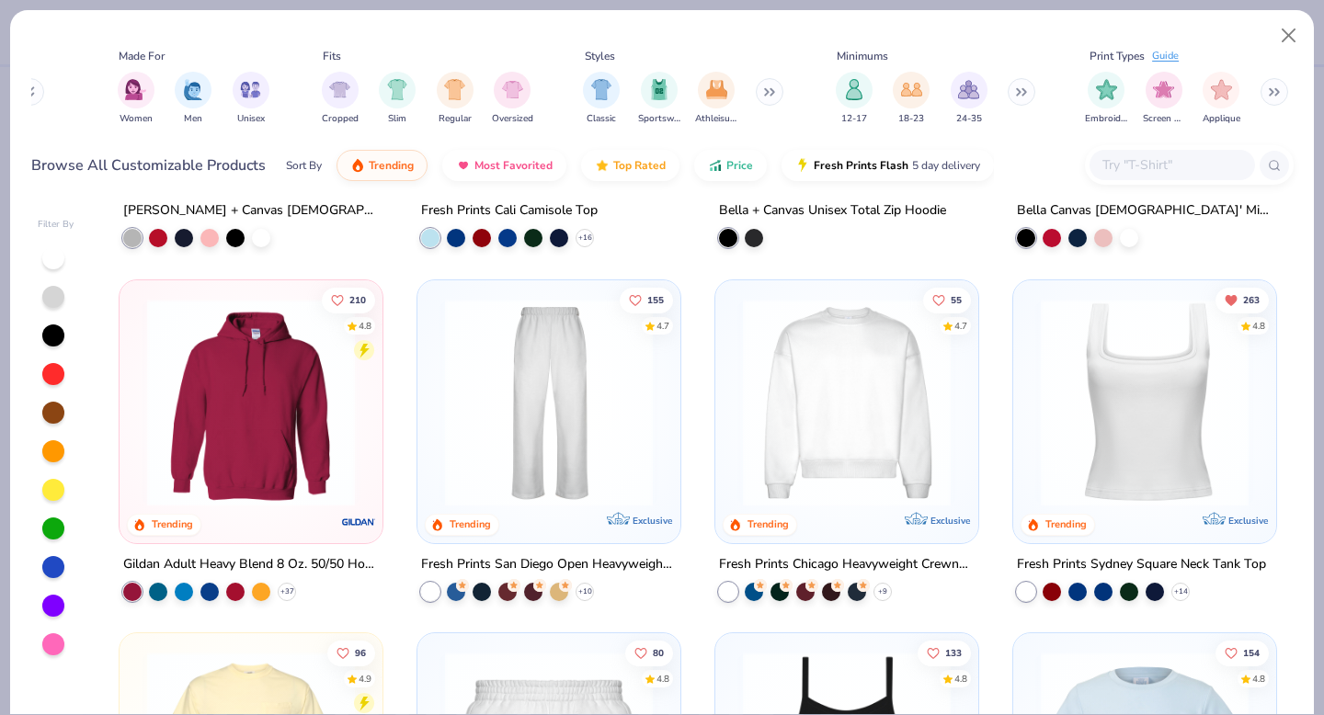
scroll to position [640, 0]
click at [773, 452] on img at bounding box center [1145, 403] width 226 height 208
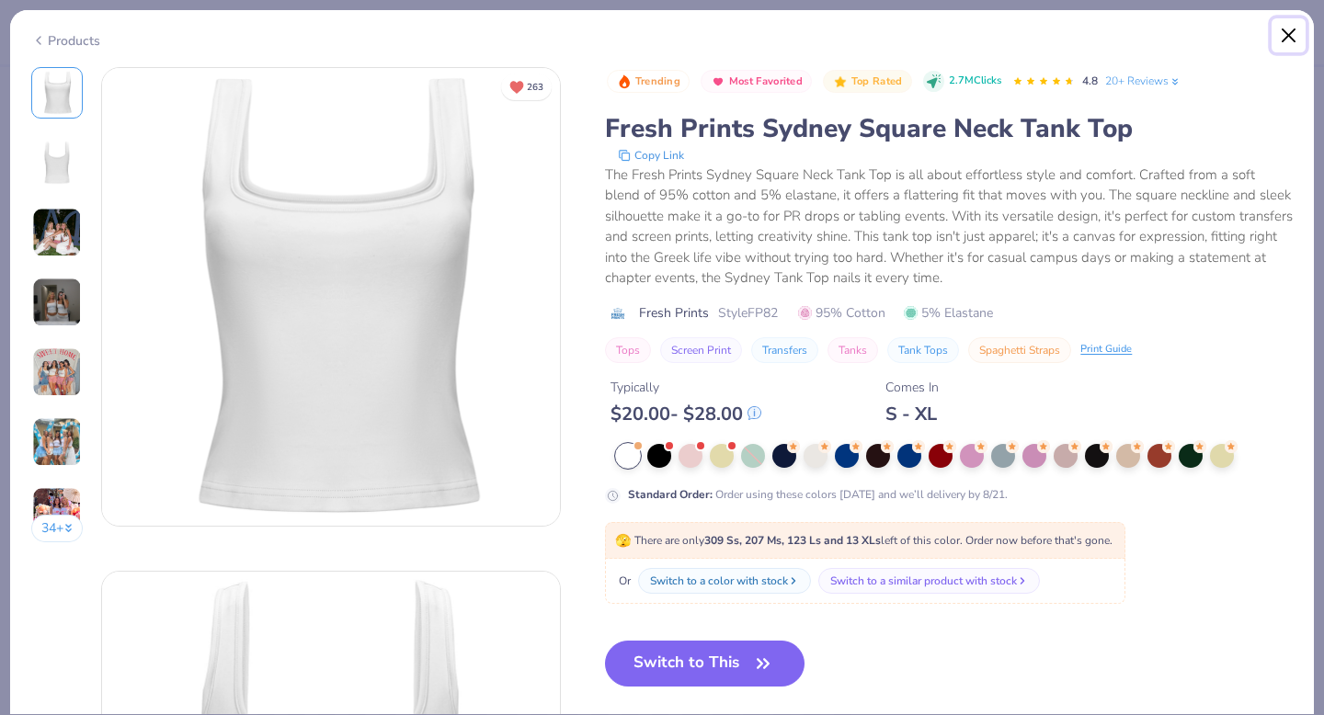
click at [773, 37] on button "Close" at bounding box center [1289, 35] width 35 height 35
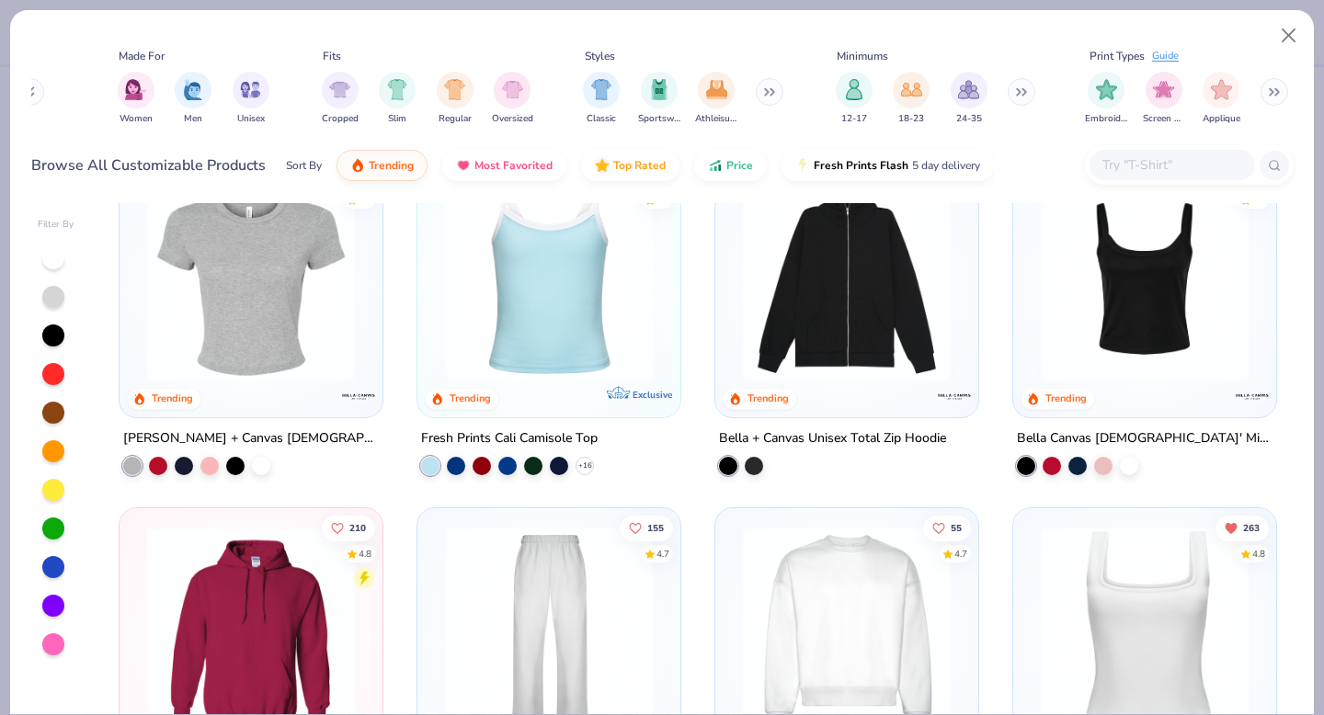
scroll to position [315, 0]
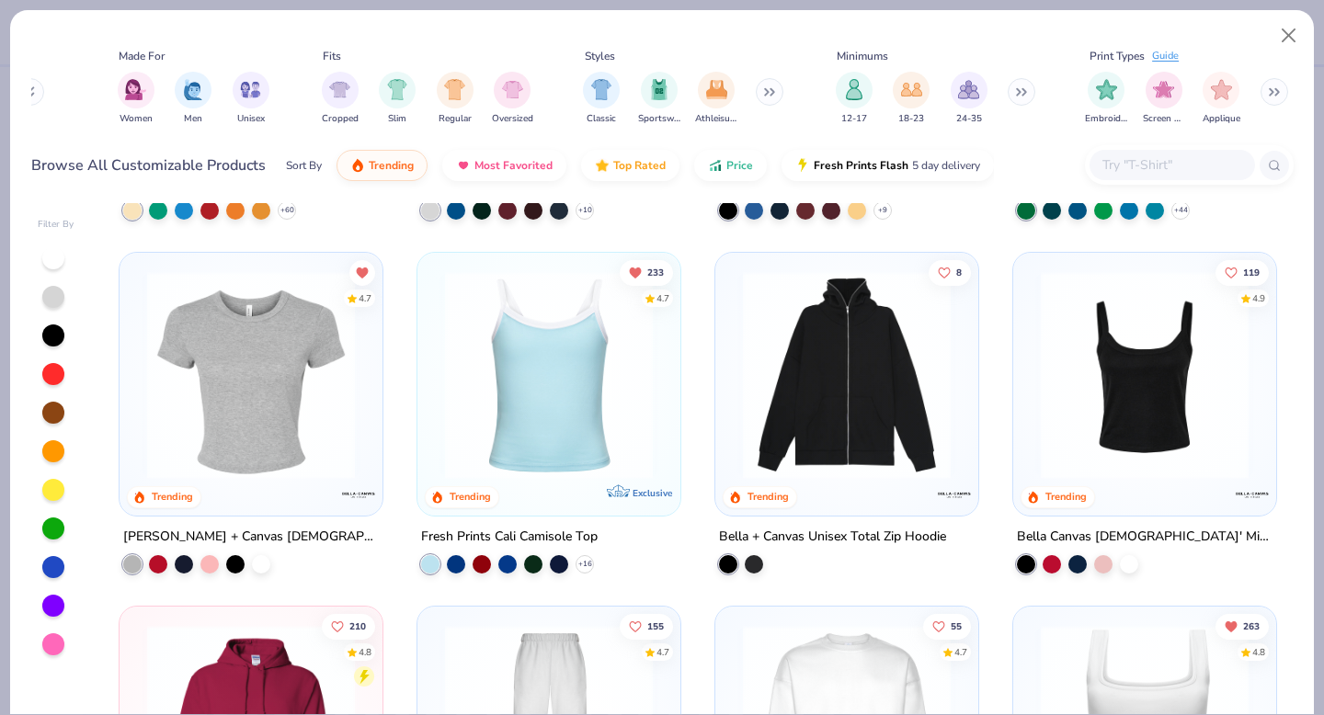
click at [773, 435] on img at bounding box center [1145, 375] width 226 height 208
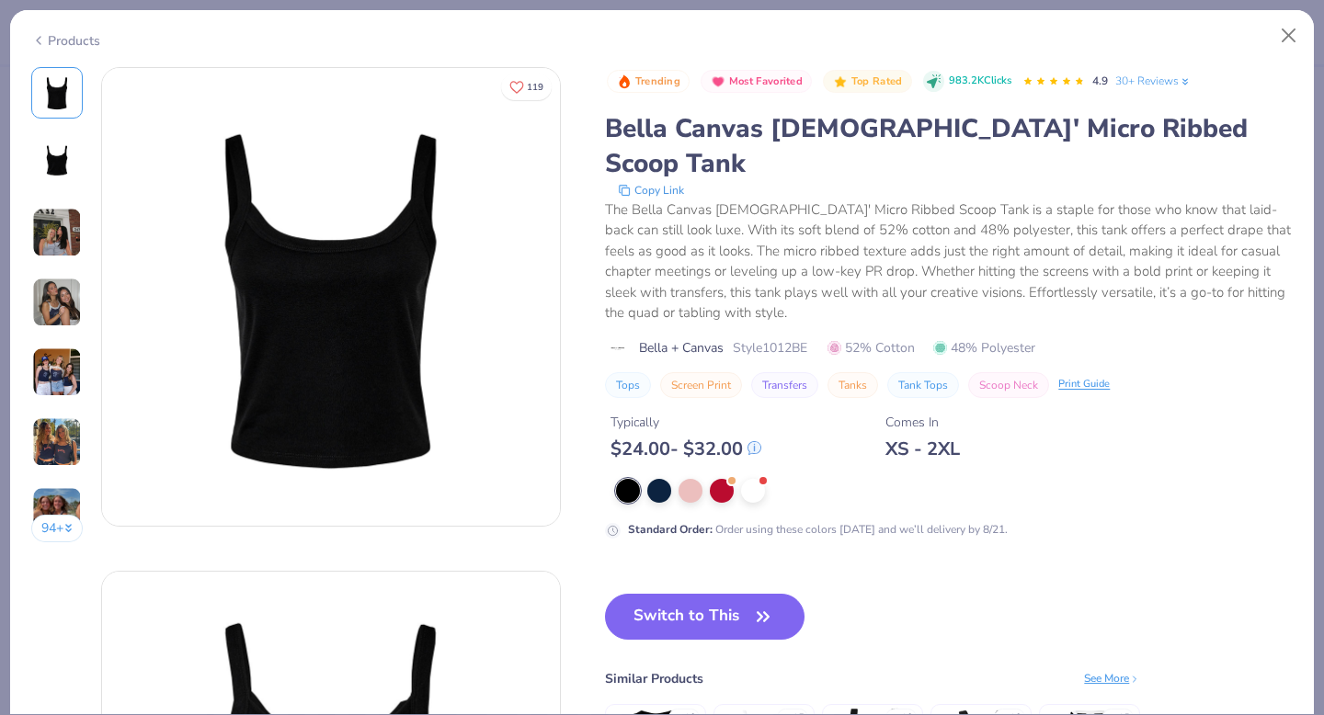
click at [65, 252] on img at bounding box center [57, 233] width 50 height 50
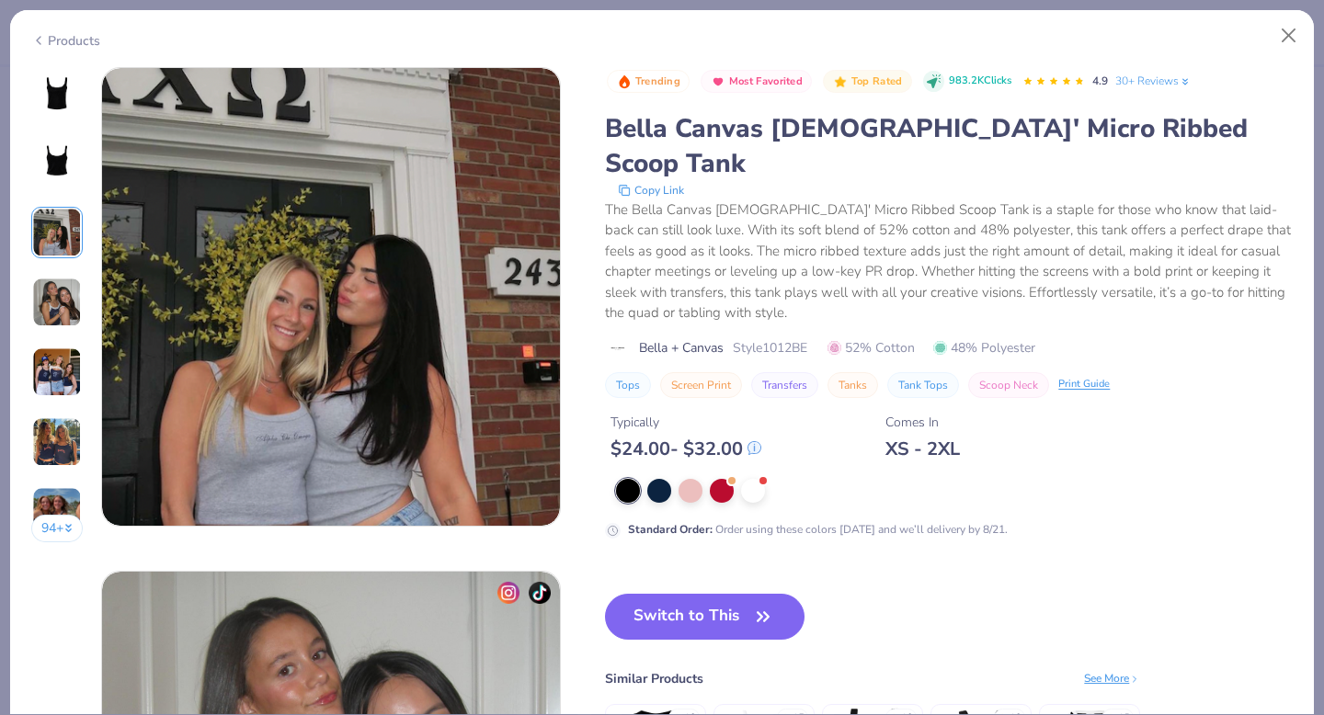
click at [58, 292] on img at bounding box center [57, 303] width 50 height 50
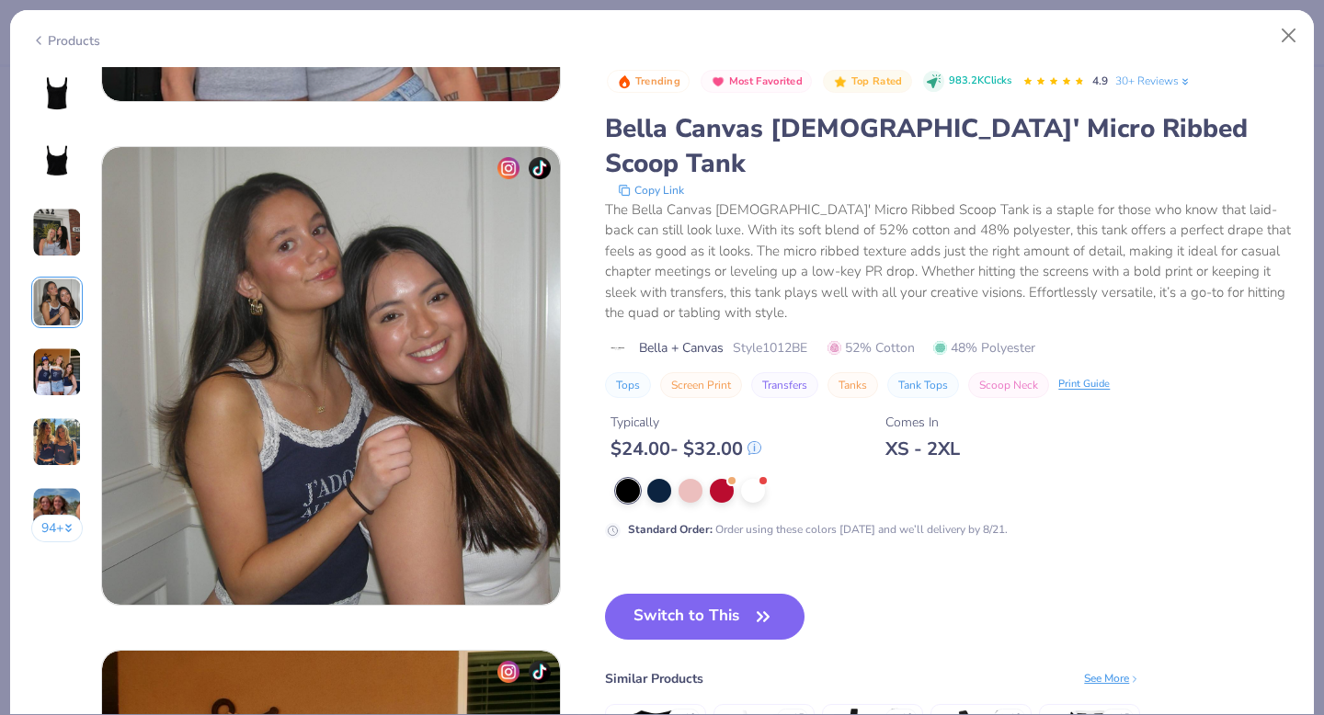
scroll to position [1512, 0]
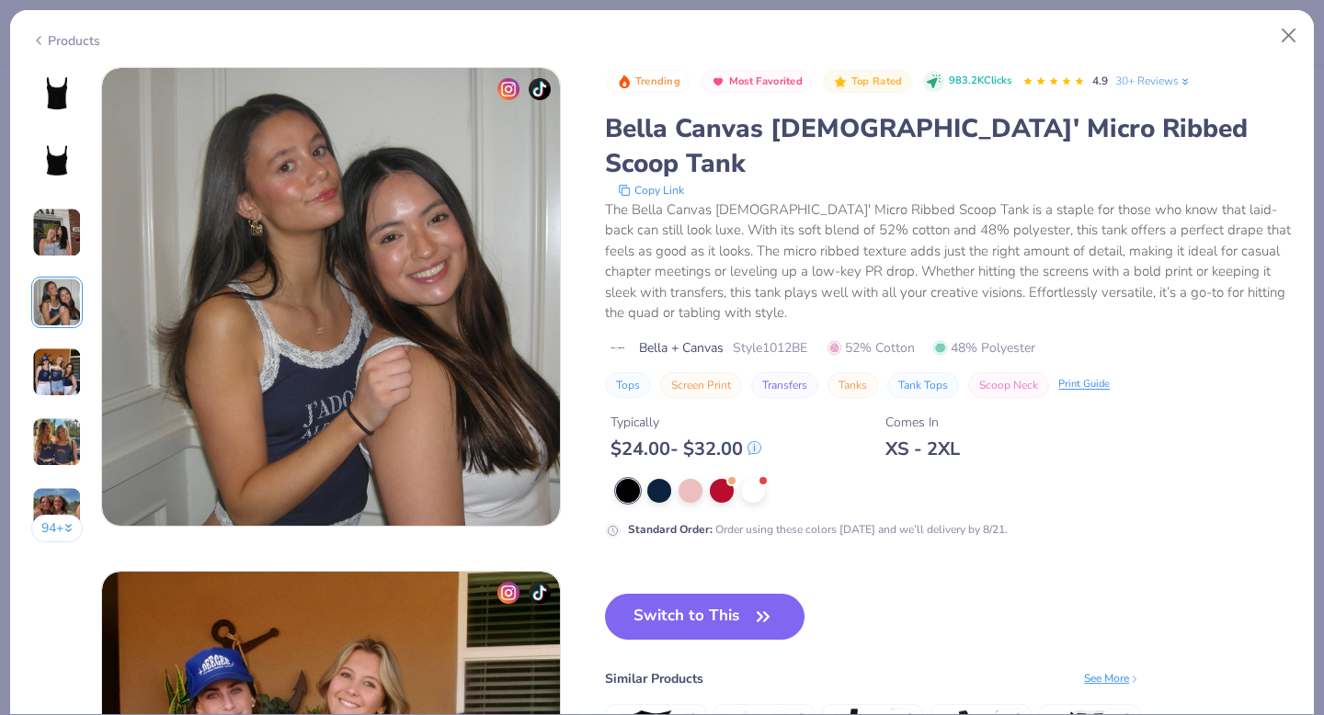
click at [57, 361] on img at bounding box center [57, 373] width 50 height 50
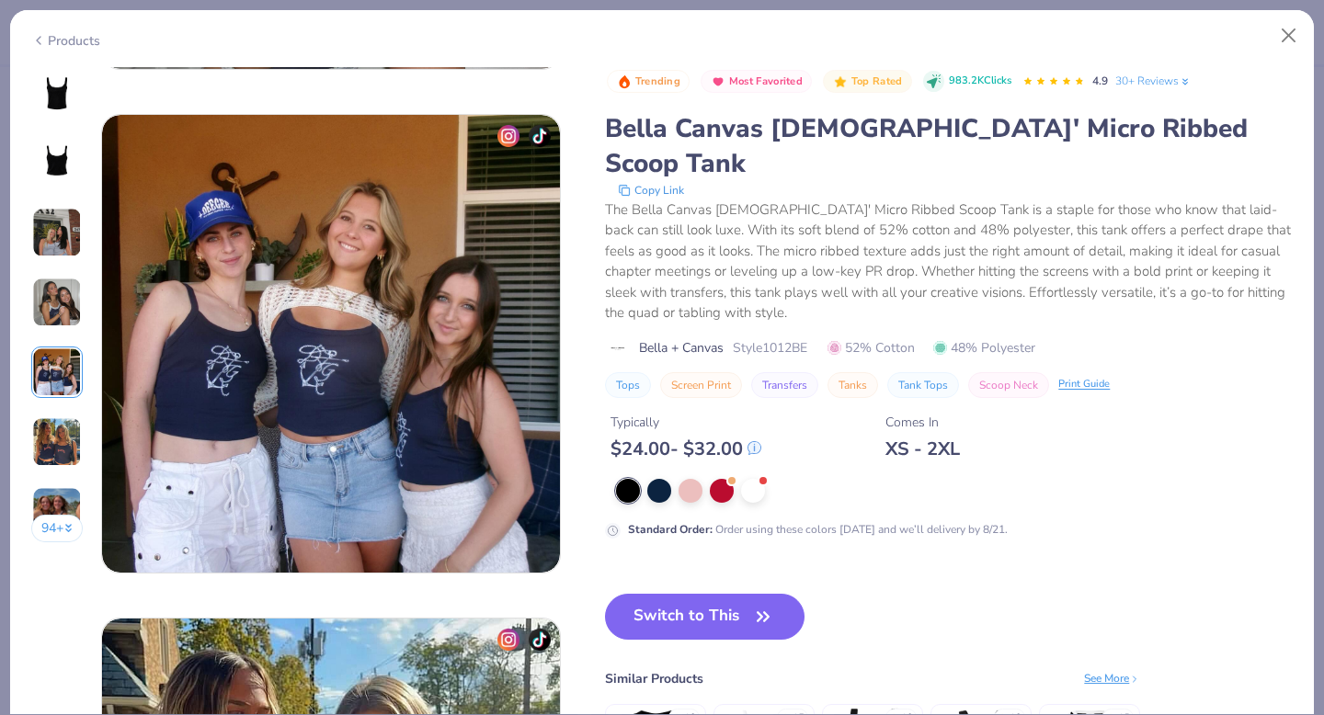
scroll to position [2016, 0]
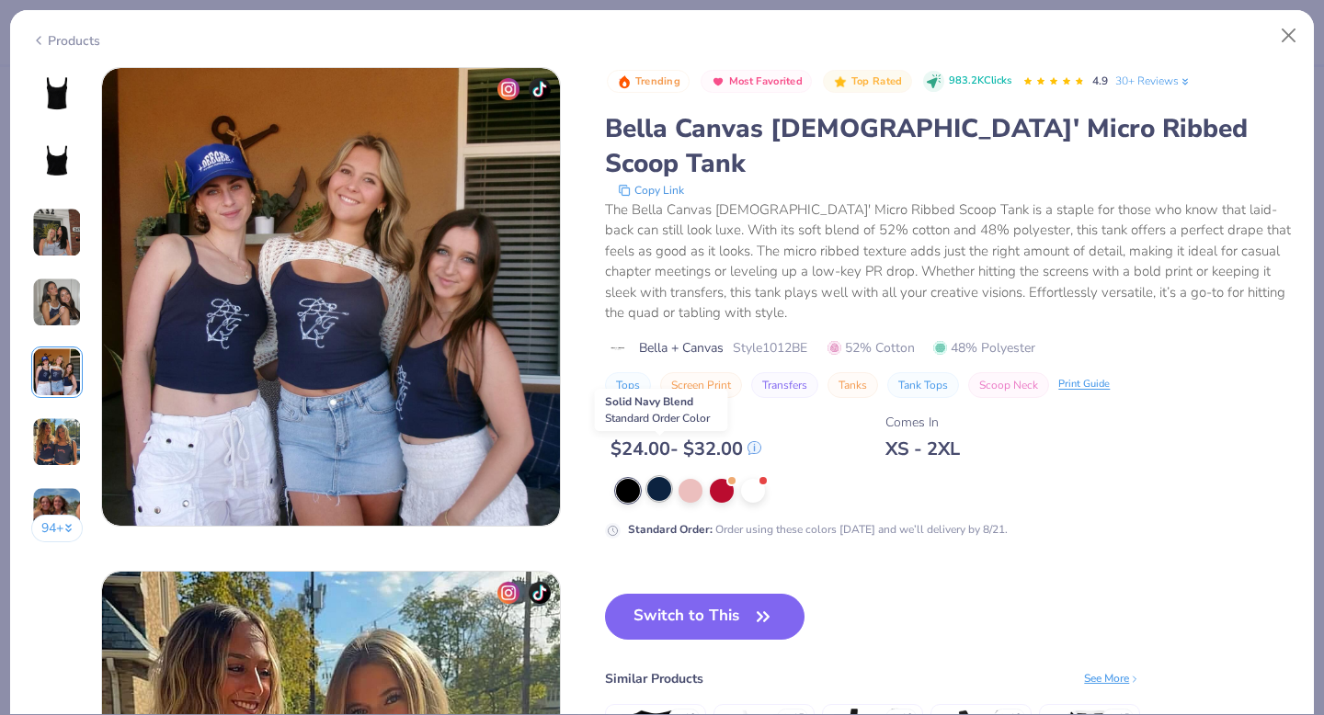
click at [658, 477] on div at bounding box center [659, 489] width 24 height 24
click at [707, 594] on button "Switch to This" at bounding box center [705, 617] width 200 height 46
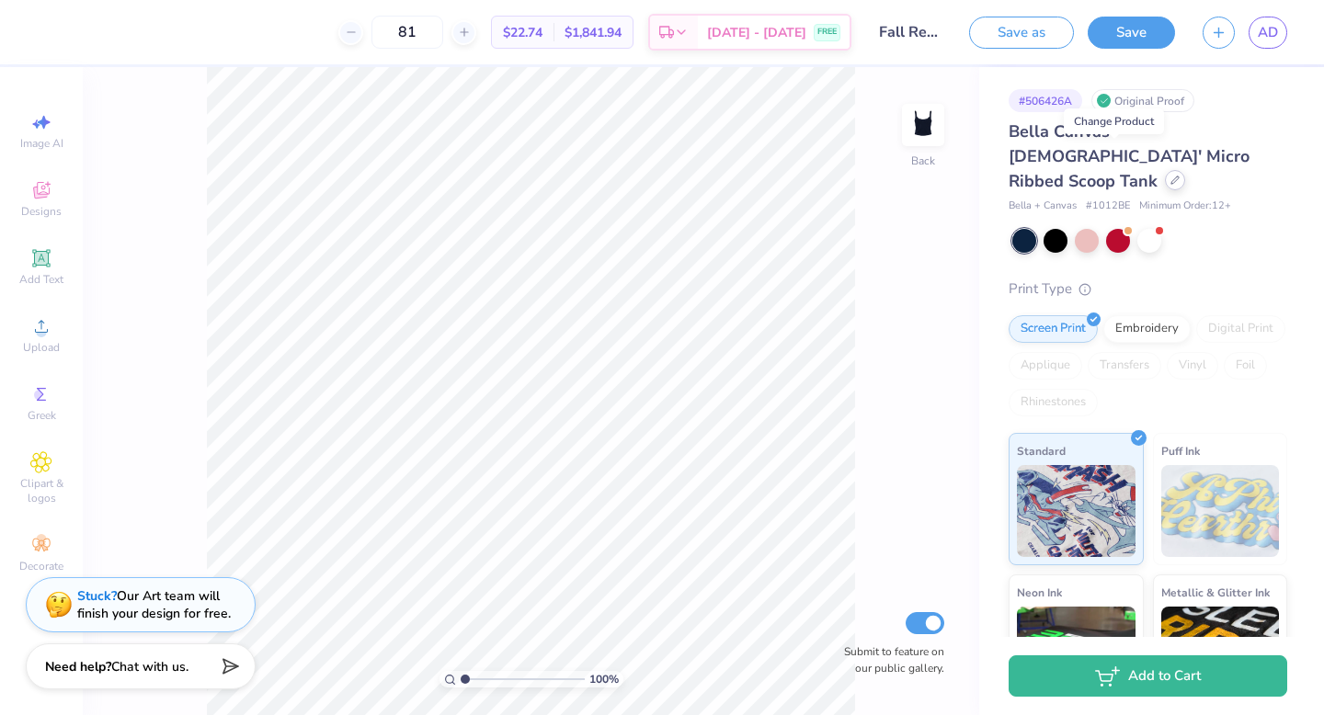
click at [773, 170] on div at bounding box center [1175, 180] width 20 height 20
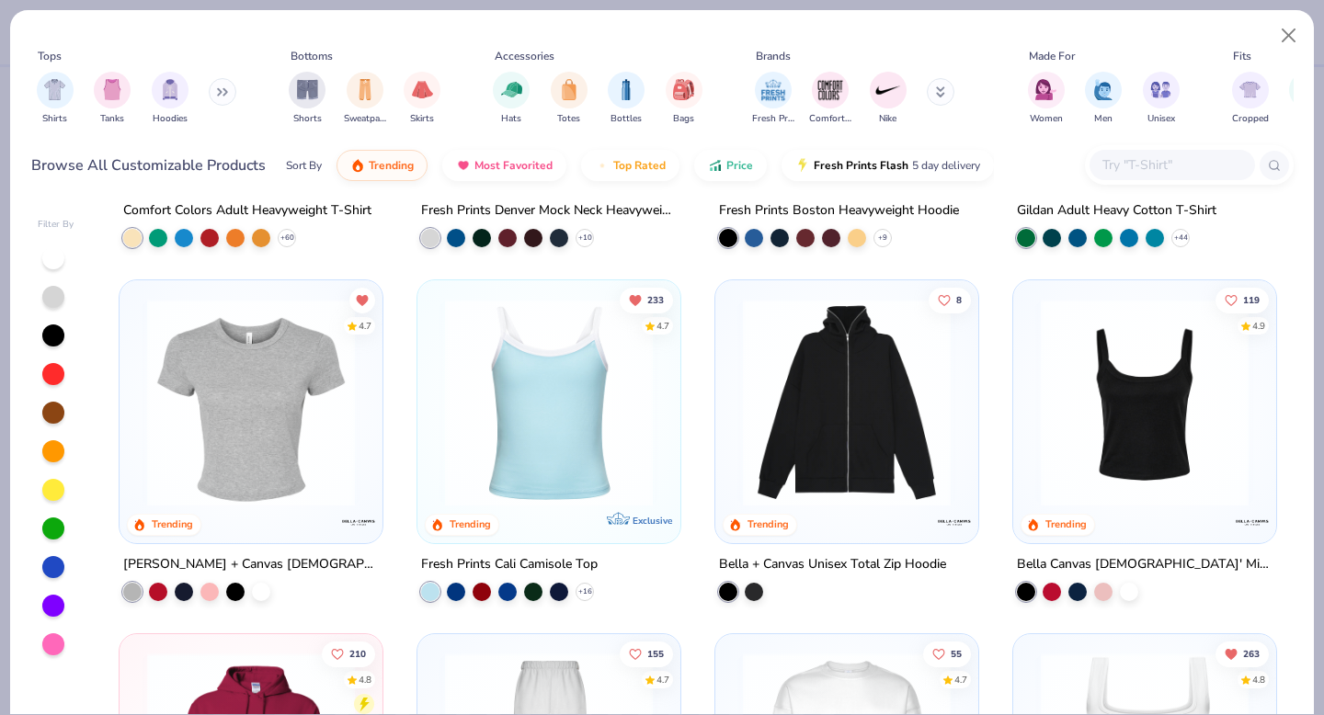
scroll to position [321, 0]
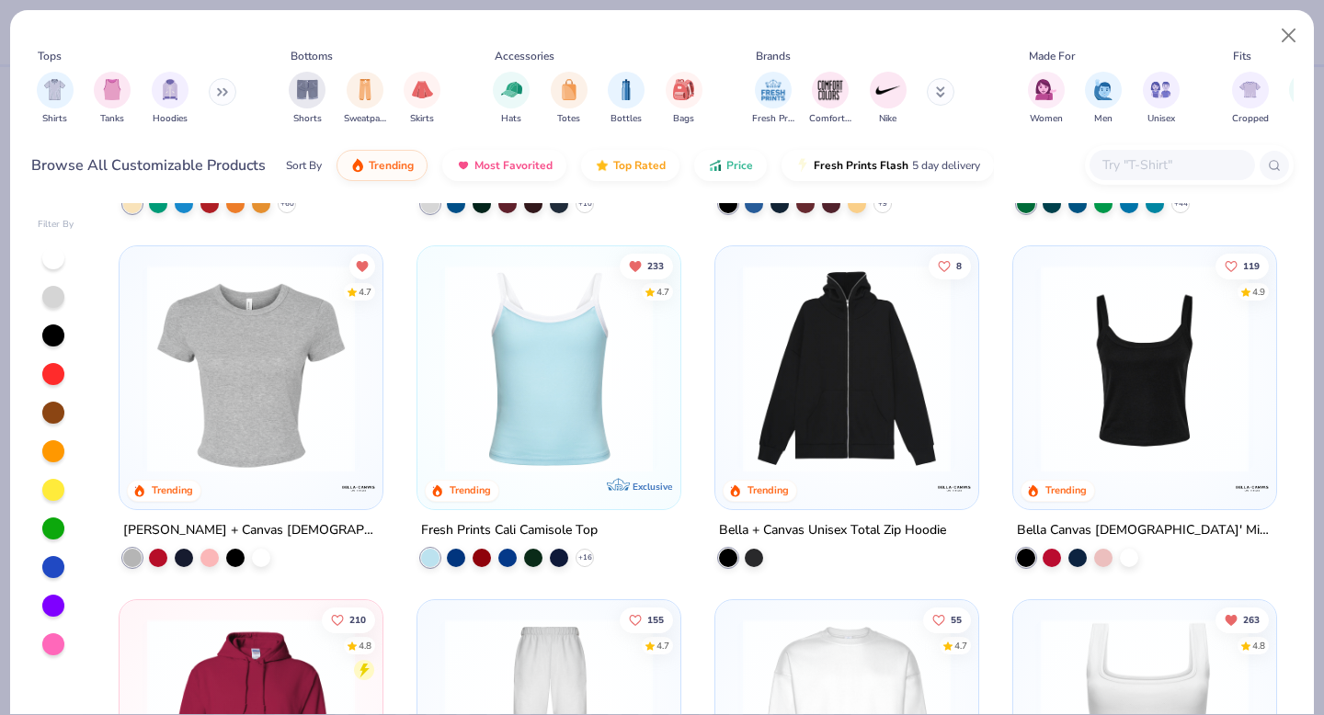
click at [773, 389] on img at bounding box center [1145, 369] width 226 height 208
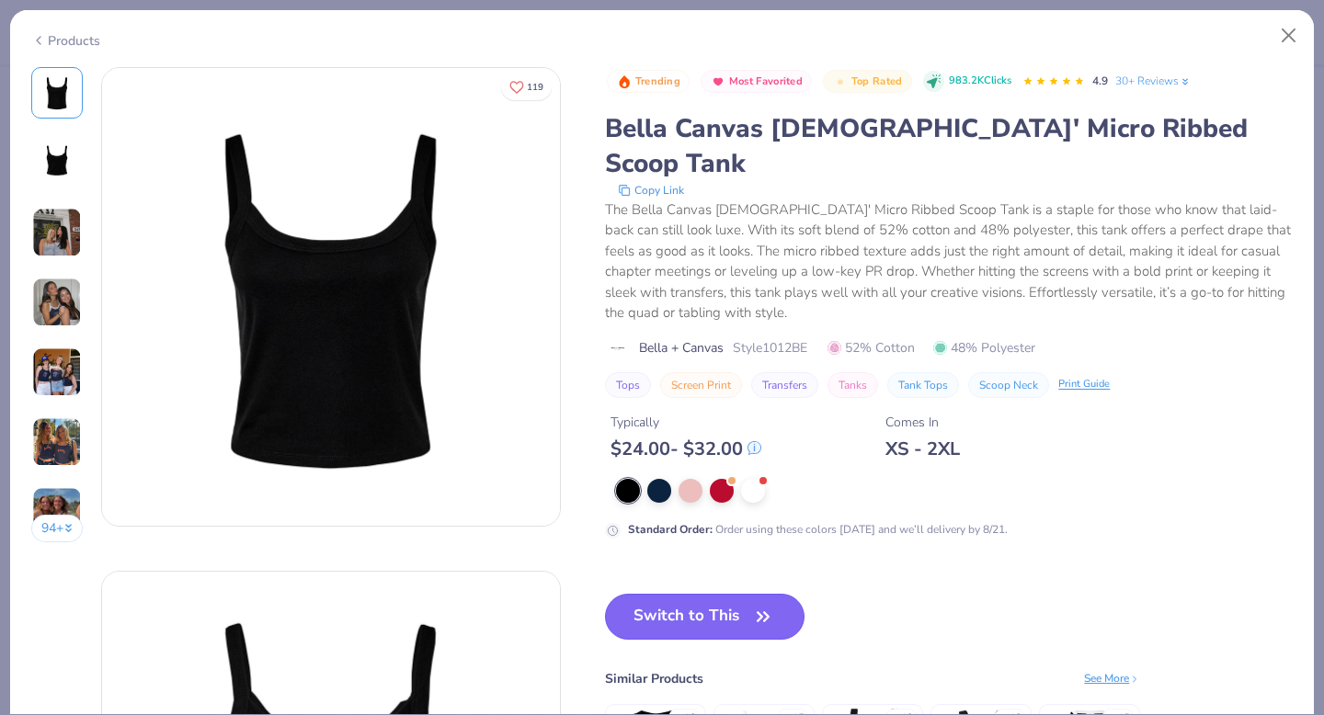
click at [755, 604] on icon "button" at bounding box center [763, 617] width 26 height 26
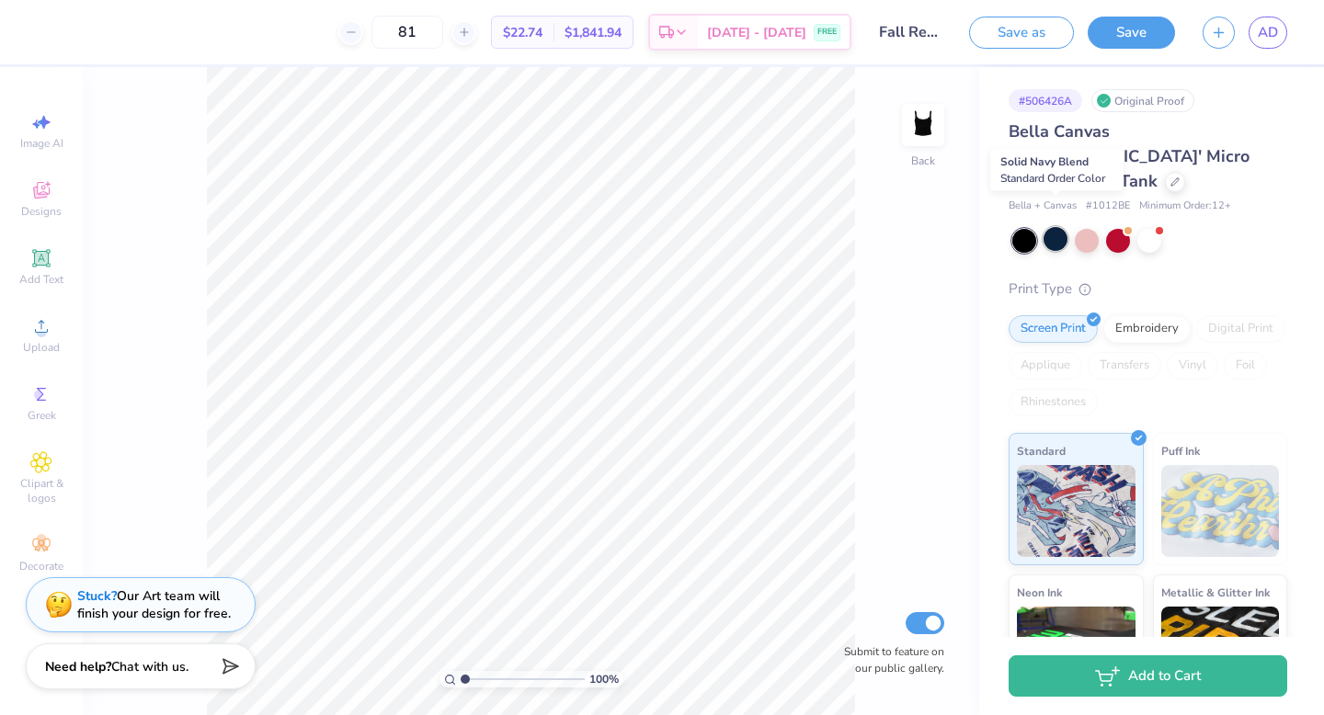
click at [773, 227] on div at bounding box center [1056, 239] width 24 height 24
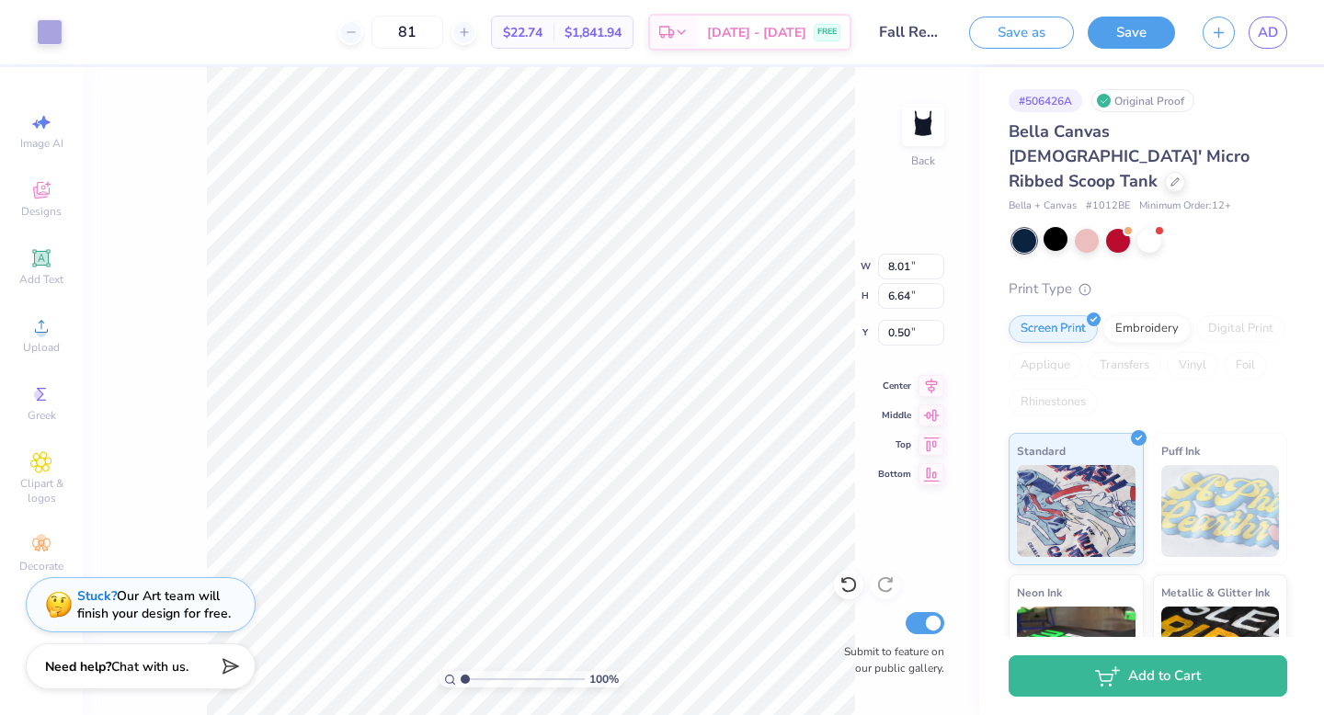
type input "8.01"
type input "6.64"
click at [773, 170] on div at bounding box center [1175, 180] width 20 height 20
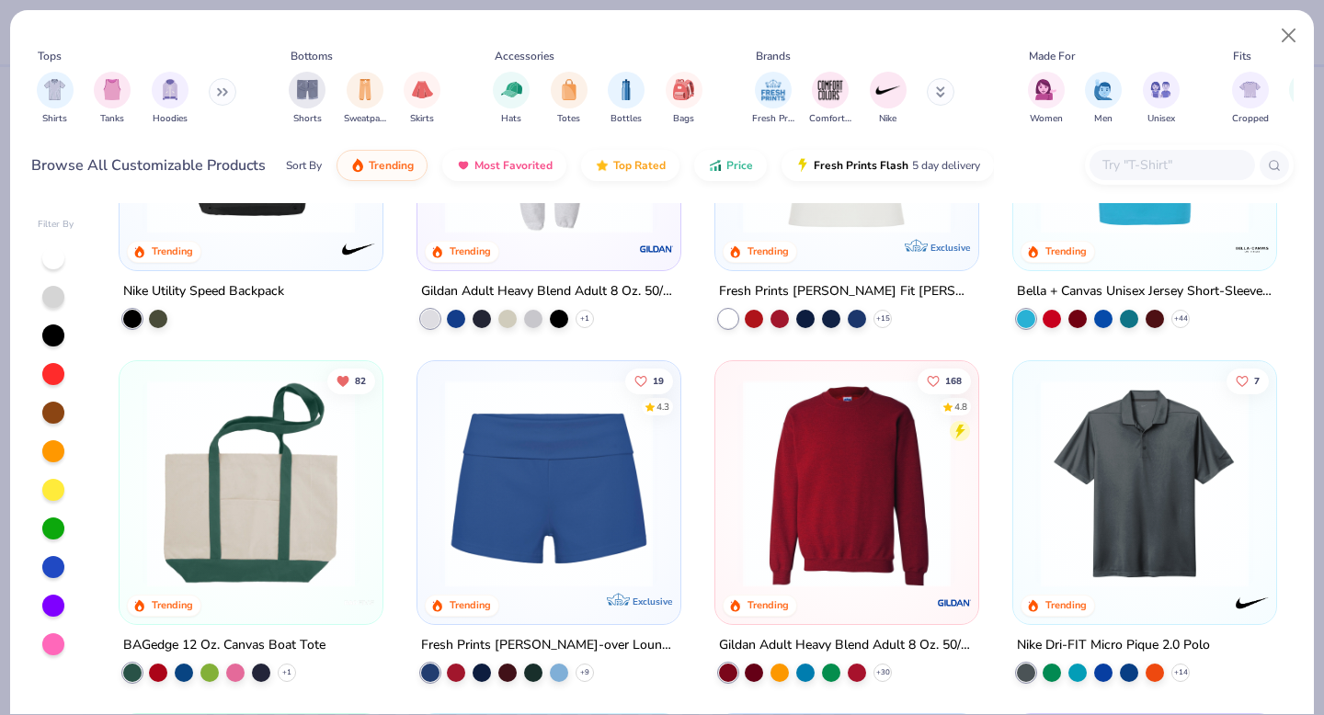
scroll to position [1996, 0]
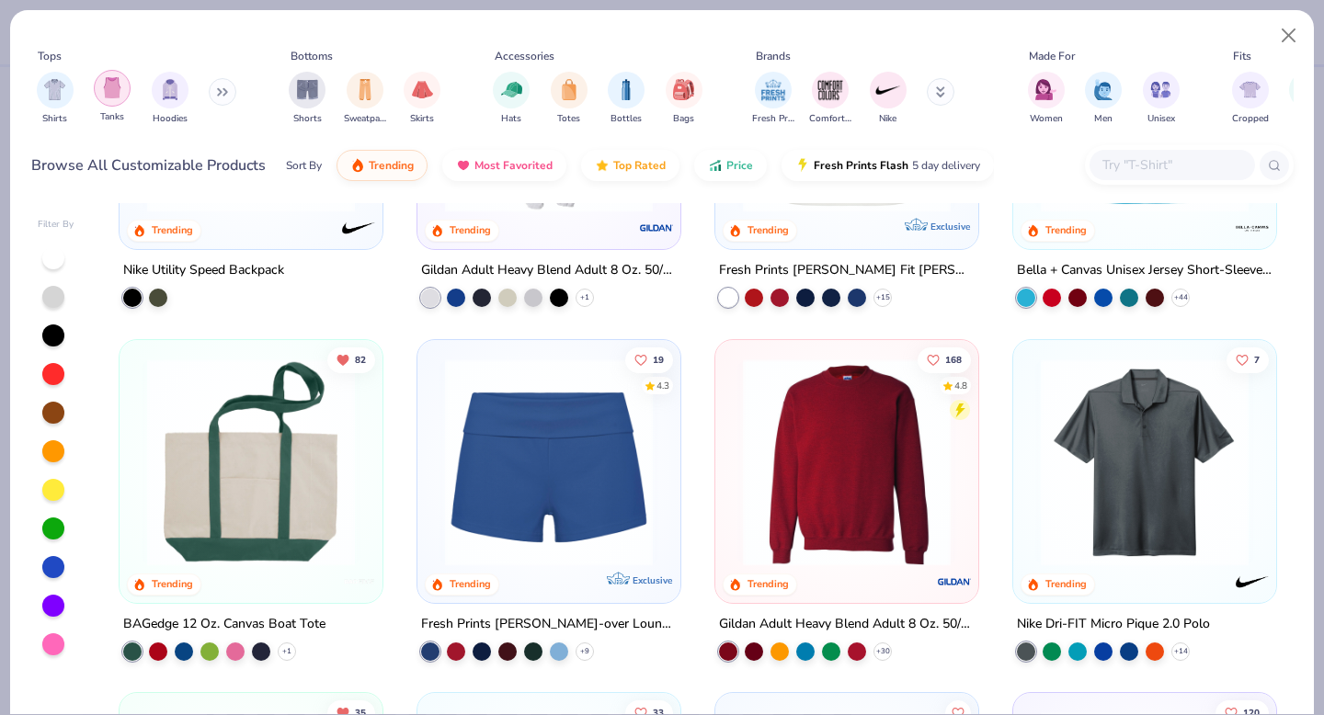
click at [116, 81] on img "filter for Tanks" at bounding box center [112, 87] width 20 height 21
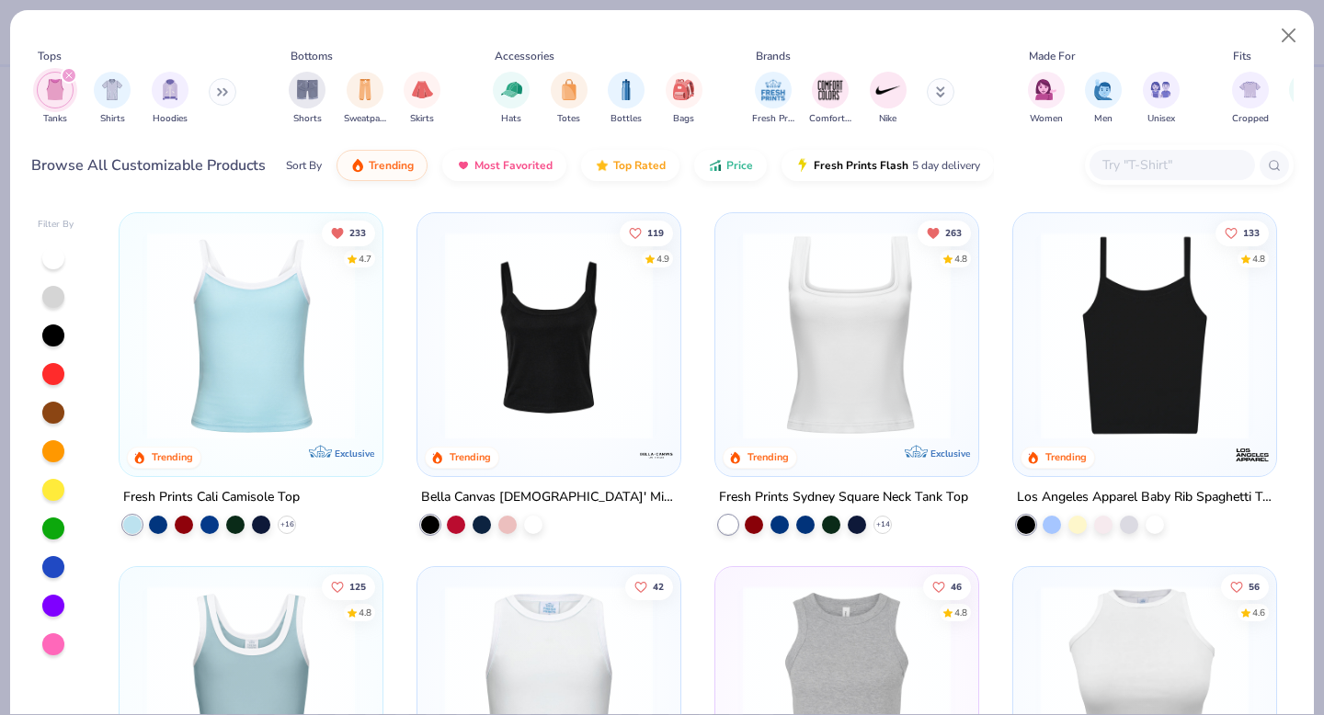
click at [566, 410] on img at bounding box center [549, 336] width 226 height 208
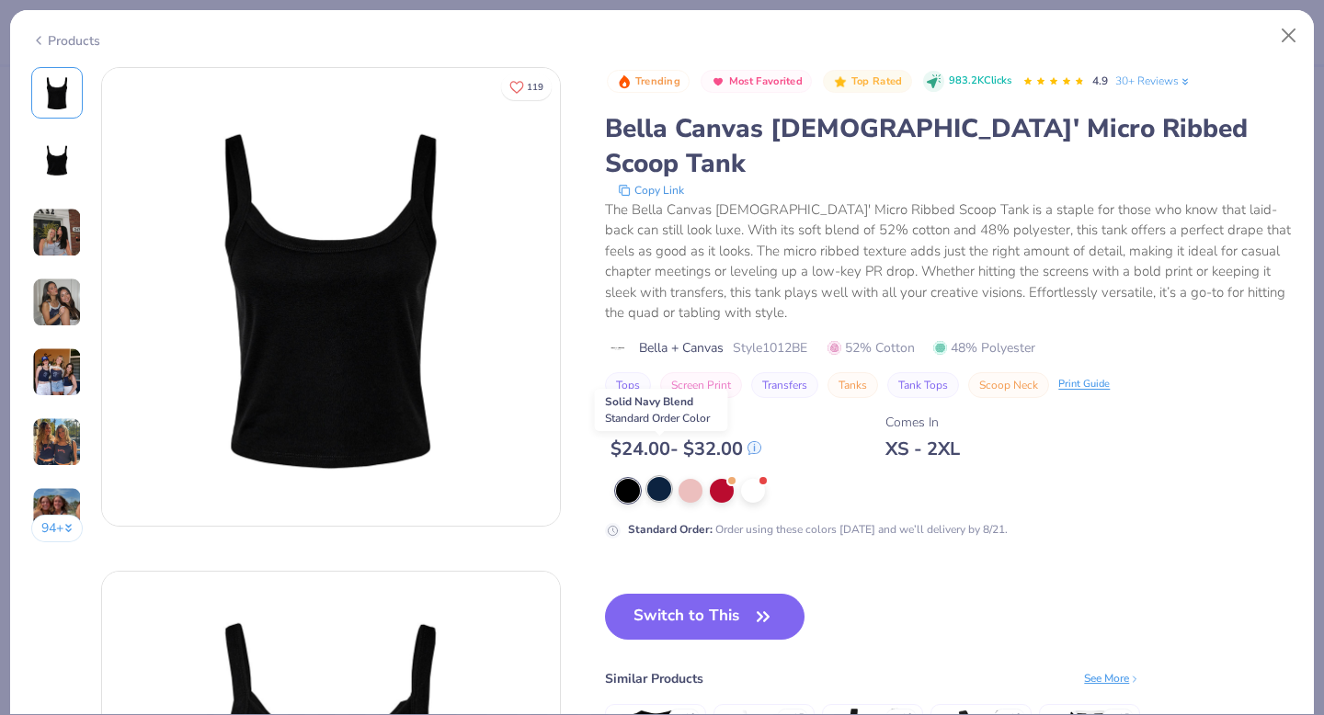
click at [668, 477] on div at bounding box center [659, 489] width 24 height 24
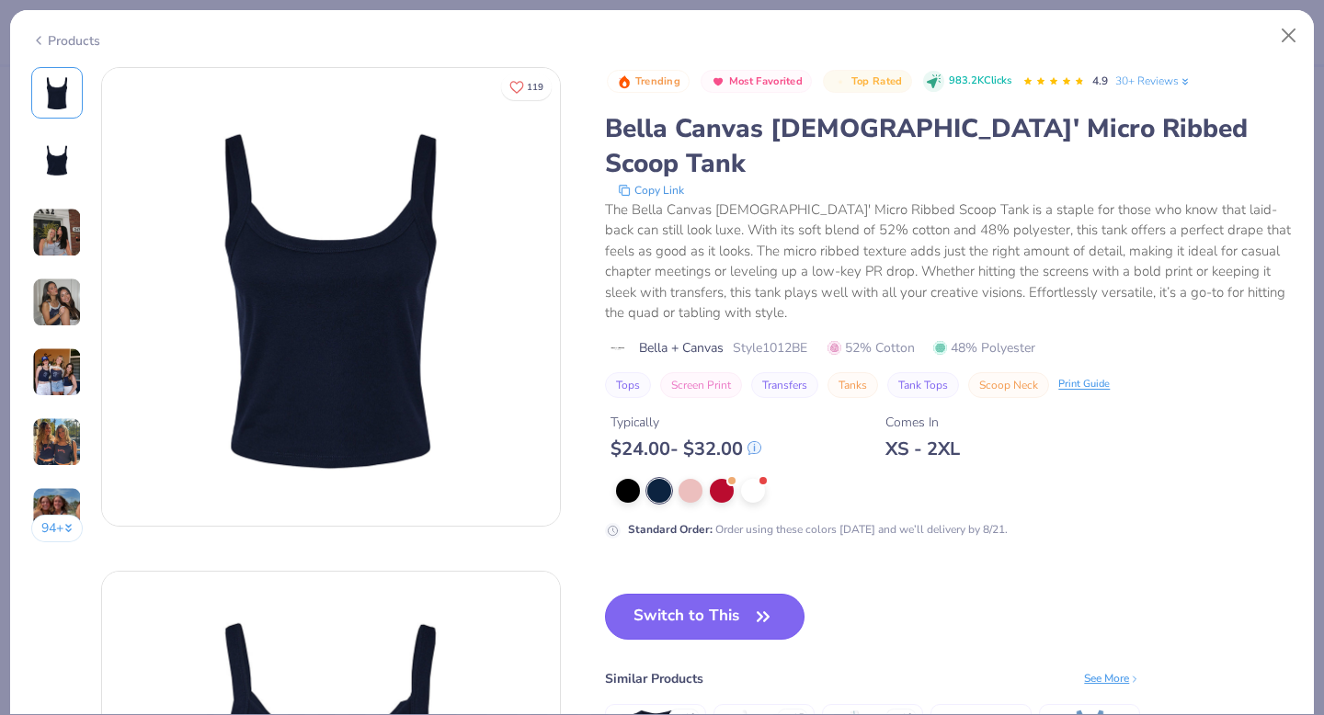
click at [695, 594] on button "Switch to This" at bounding box center [705, 617] width 200 height 46
